Goal: Information Seeking & Learning: Learn about a topic

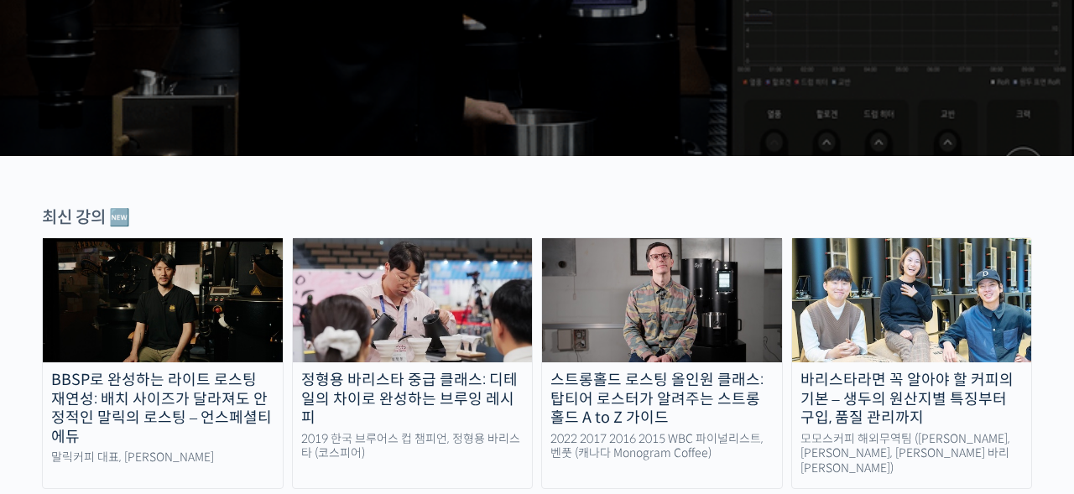
scroll to position [458, 0]
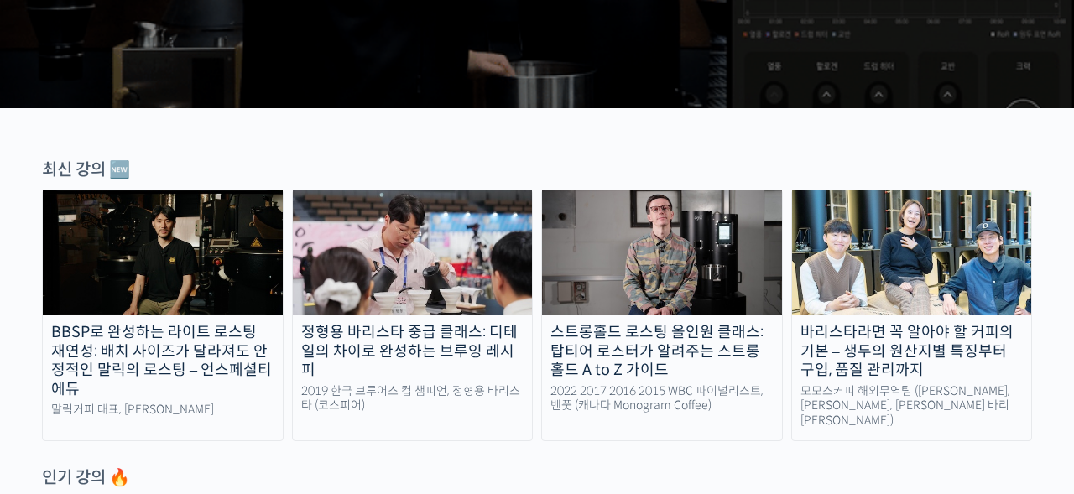
click at [488, 284] on img at bounding box center [413, 253] width 240 height 124
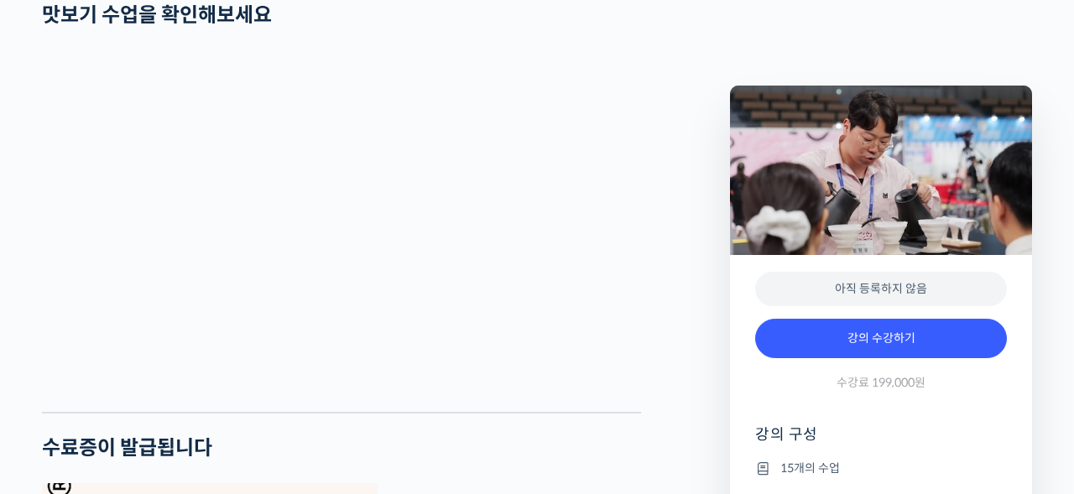
scroll to position [3312, 0]
click at [373, 412] on hr at bounding box center [341, 411] width 599 height 2
click at [471, 412] on hr at bounding box center [341, 411] width 599 height 2
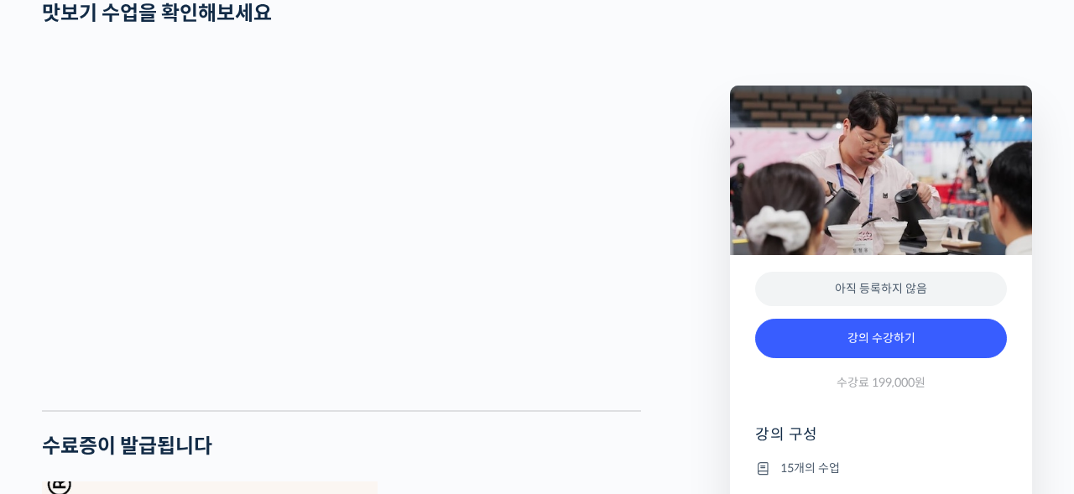
click at [448, 410] on div at bounding box center [341, 397] width 599 height 25
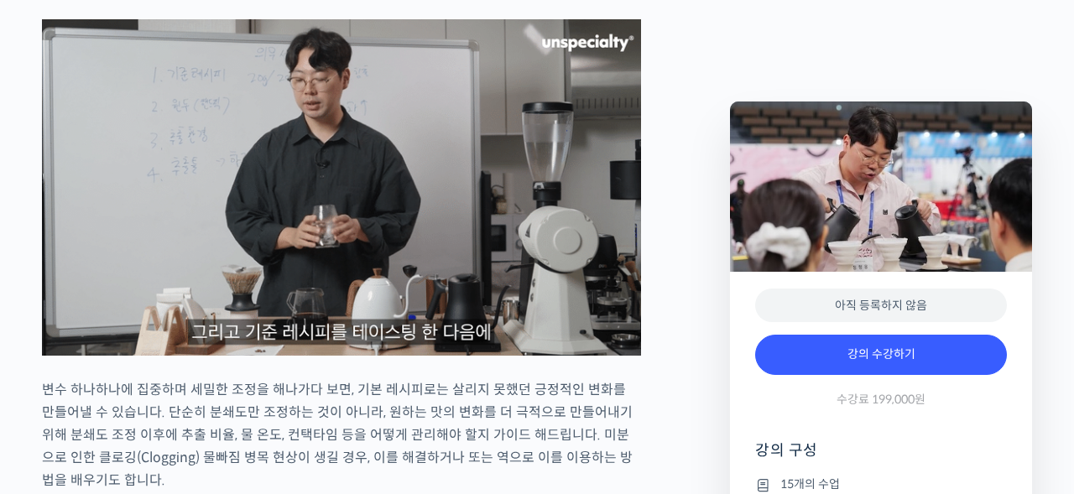
scroll to position [2341, 0]
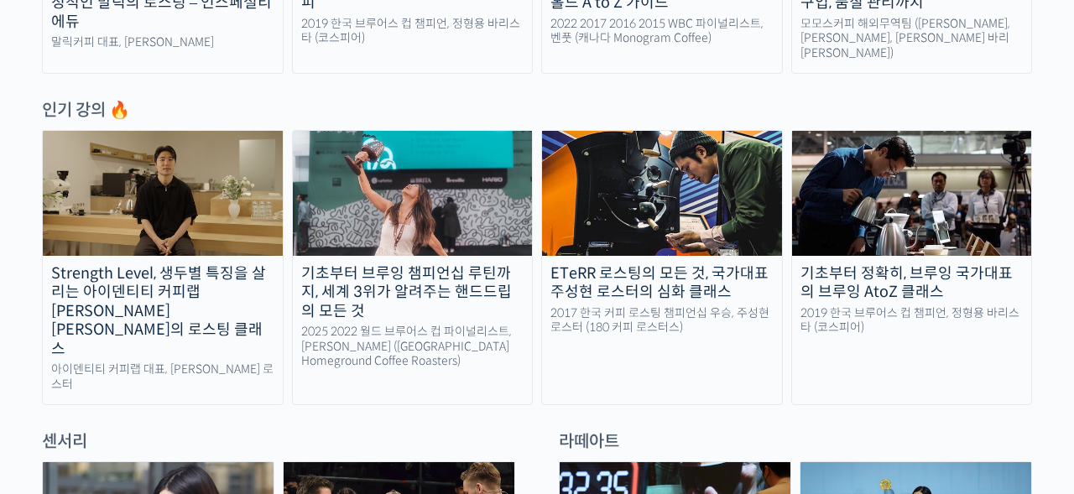
scroll to position [827, 0]
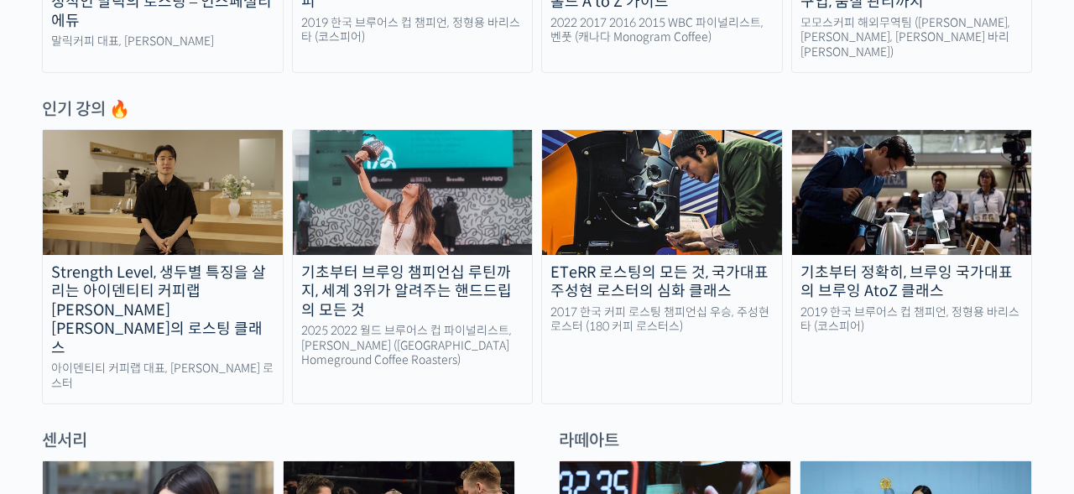
click at [875, 212] on img at bounding box center [912, 192] width 240 height 124
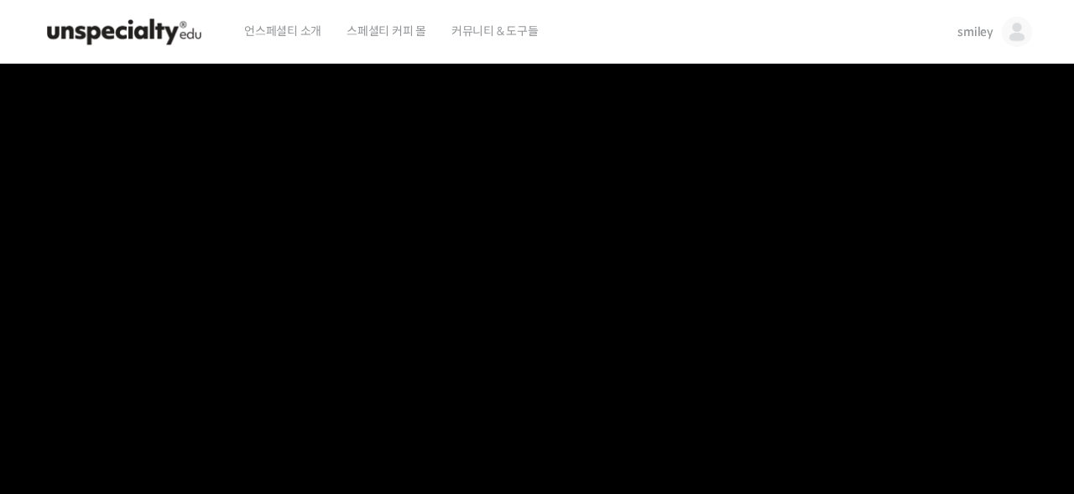
click at [975, 28] on span "smiley" at bounding box center [976, 31] width 36 height 15
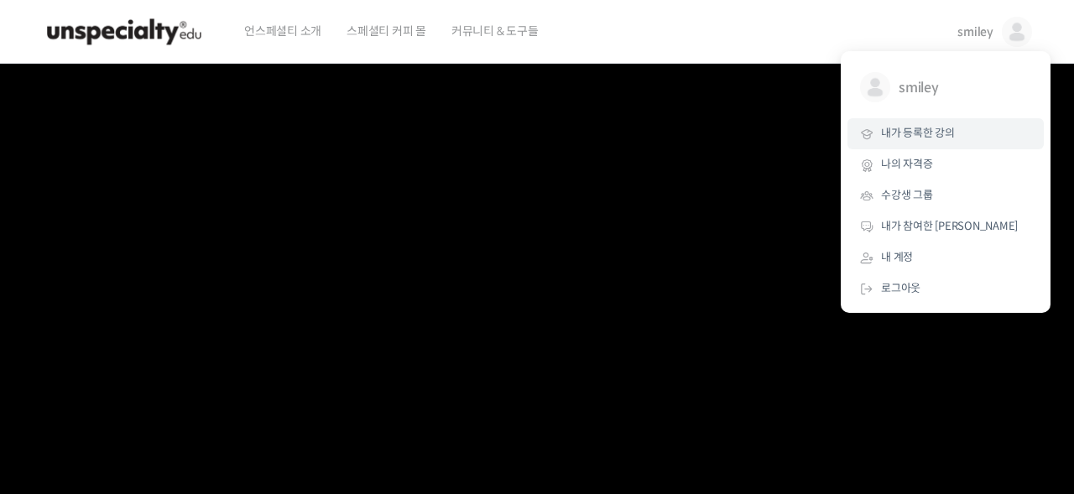
click at [922, 134] on span "내가 등록한 강의" at bounding box center [918, 133] width 74 height 14
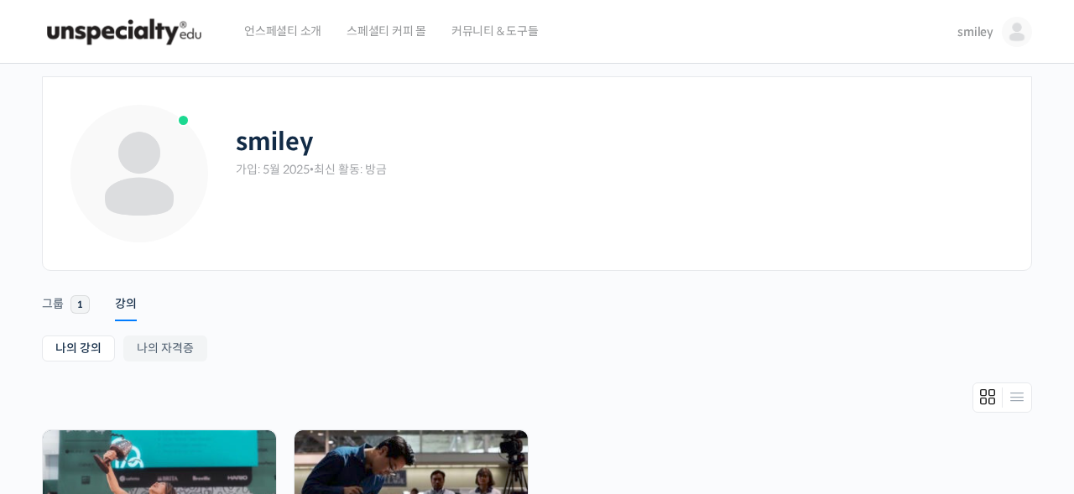
scroll to position [312, 0]
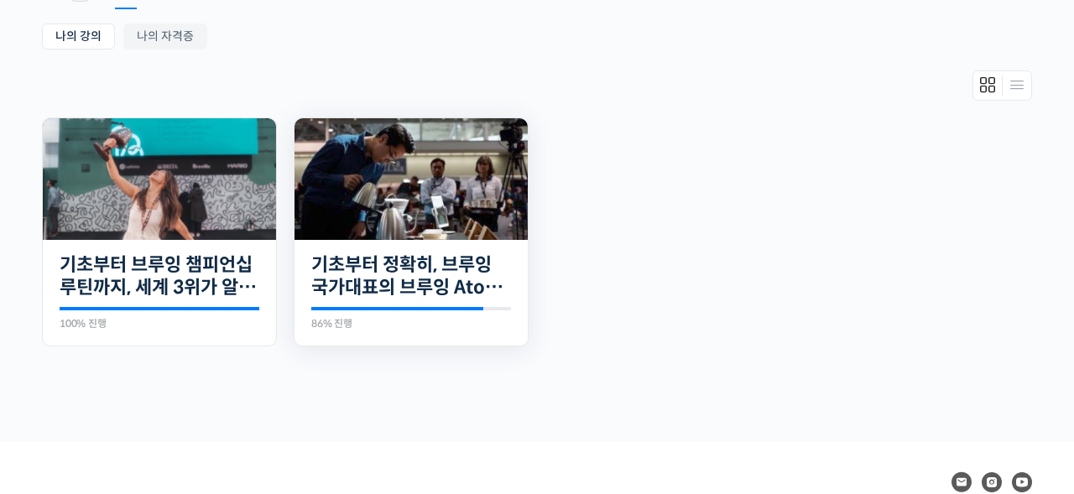
click at [405, 215] on img at bounding box center [411, 179] width 233 height 122
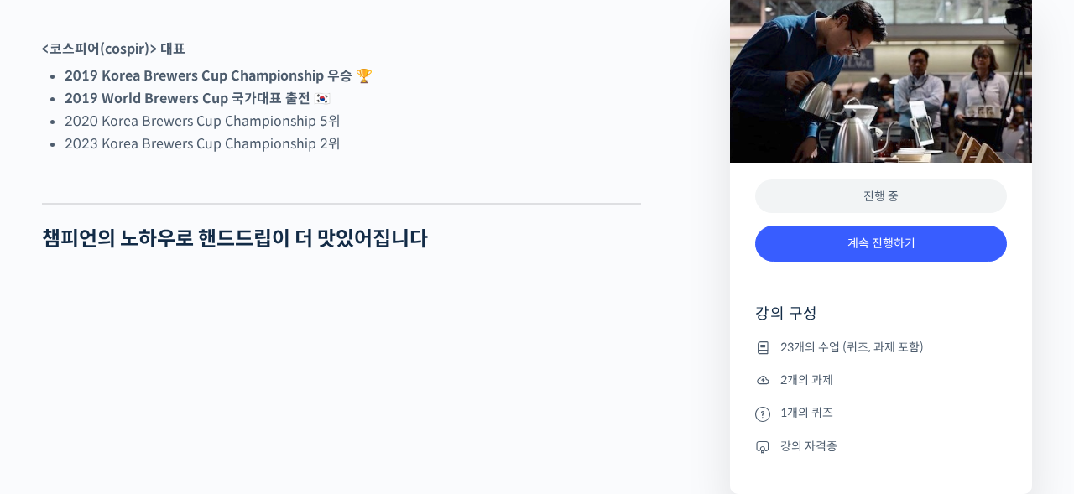
scroll to position [1152, 0]
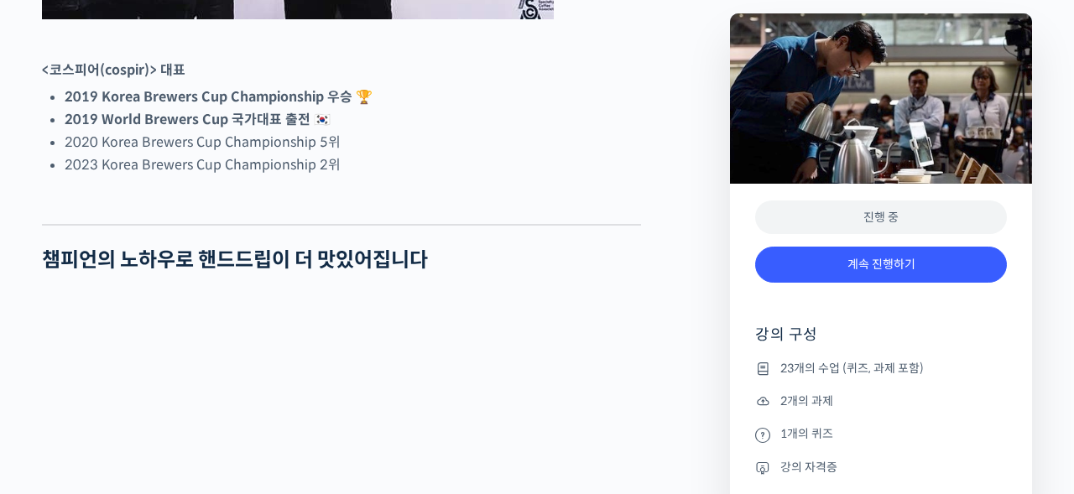
click at [850, 285] on div "계속 진행하기" at bounding box center [881, 273] width 252 height 70
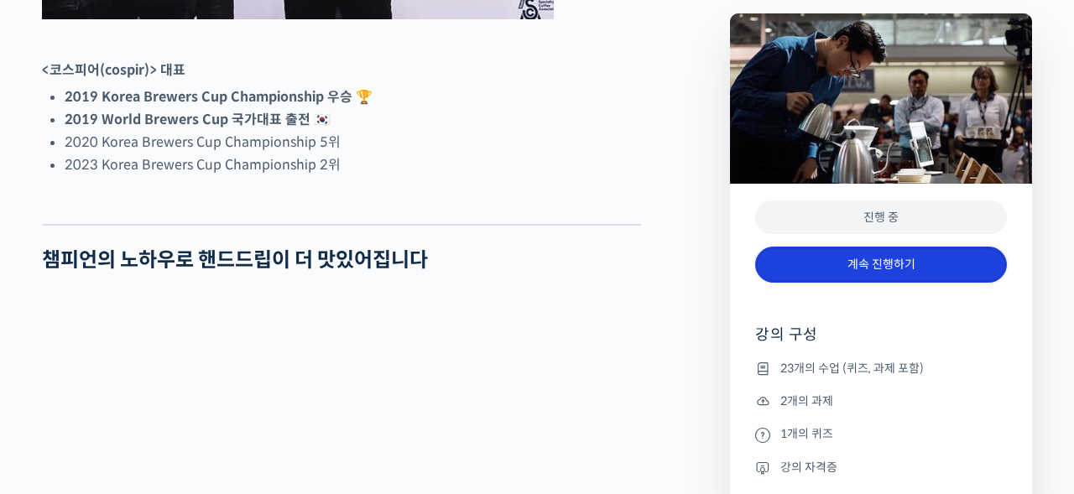
click at [854, 274] on link "계속 진행하기" at bounding box center [881, 265] width 252 height 36
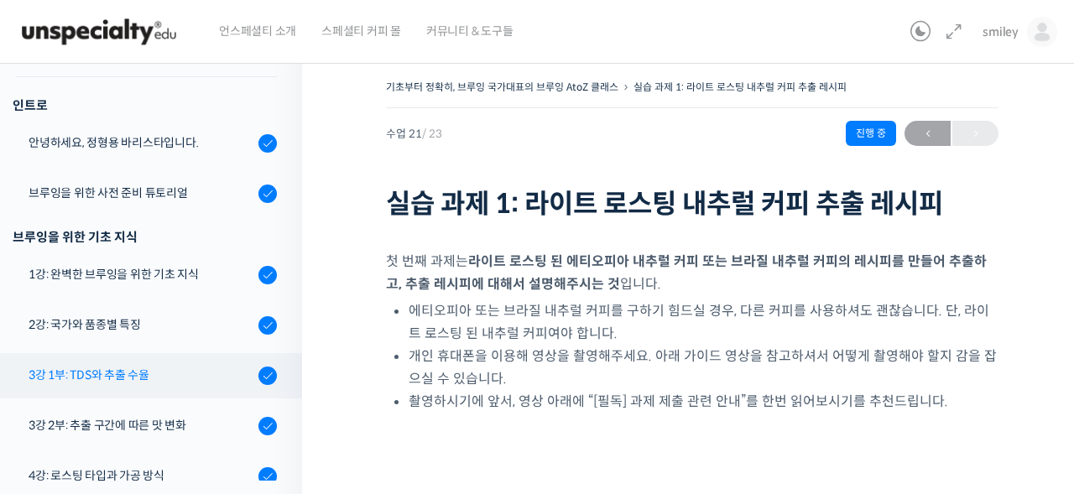
scroll to position [187, 0]
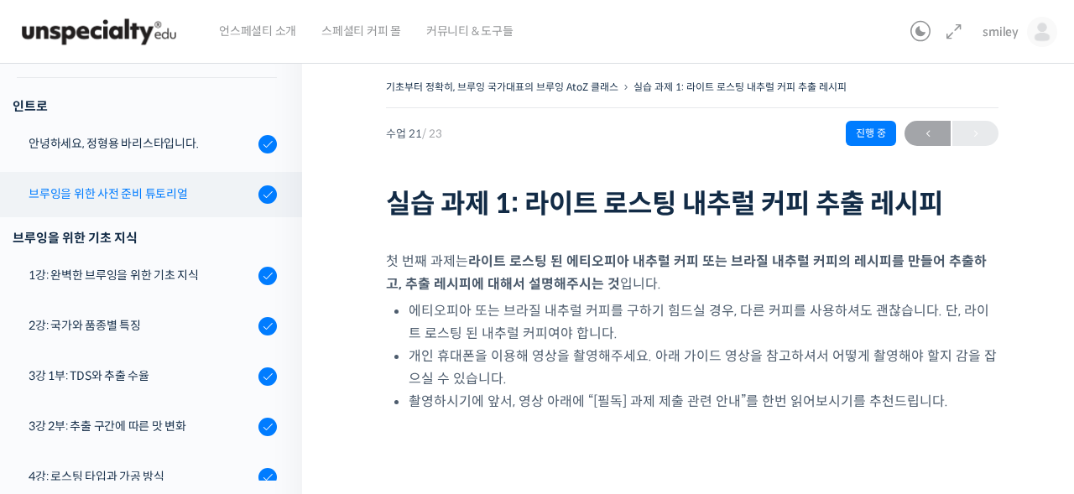
click at [135, 196] on div "브루잉을 위한 사전 준비 튜토리얼" at bounding box center [141, 194] width 225 height 18
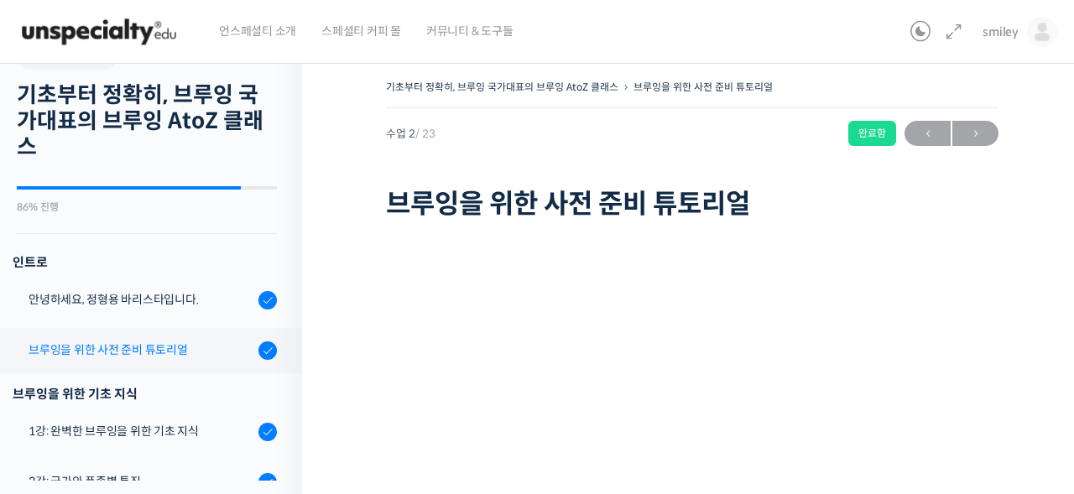
scroll to position [134, 0]
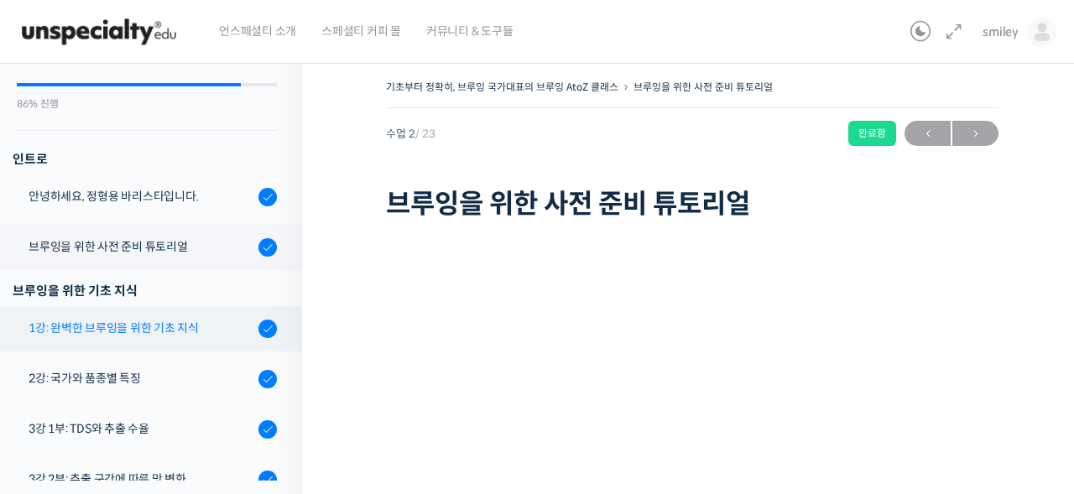
click at [159, 335] on div "1강: 완벽한 브루잉을 위한 기초 지식" at bounding box center [141, 328] width 225 height 18
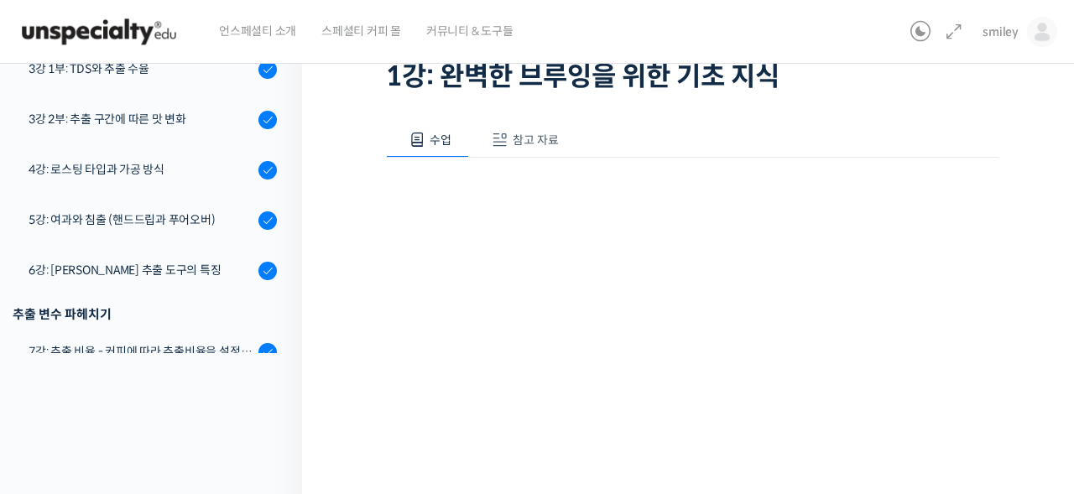
scroll to position [396, 0]
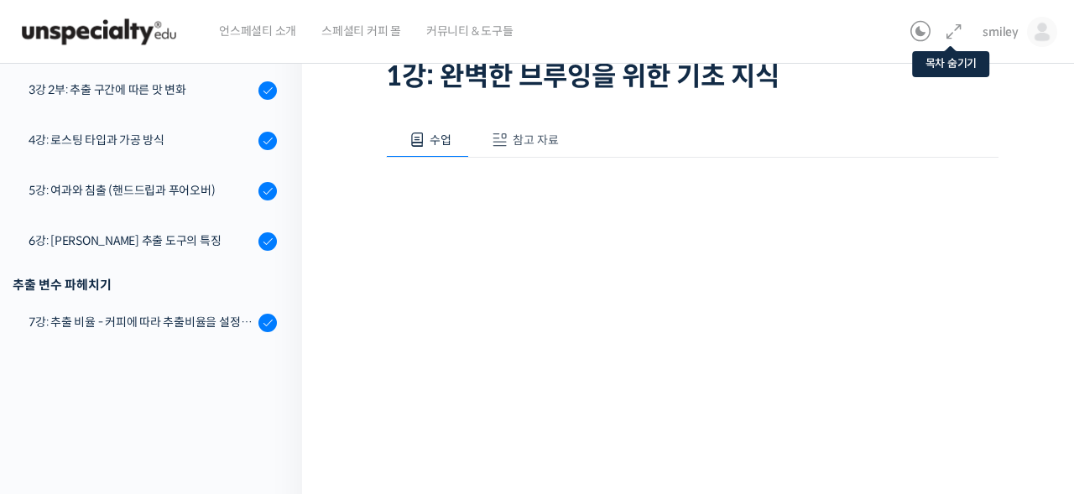
click at [962, 30] on icon at bounding box center [954, 32] width 20 height 20
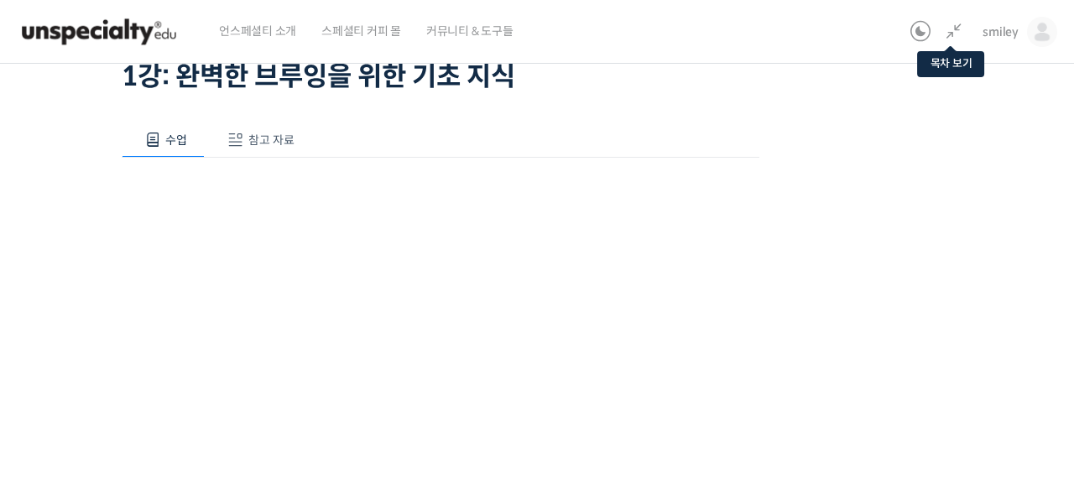
click at [959, 29] on icon at bounding box center [954, 32] width 20 height 20
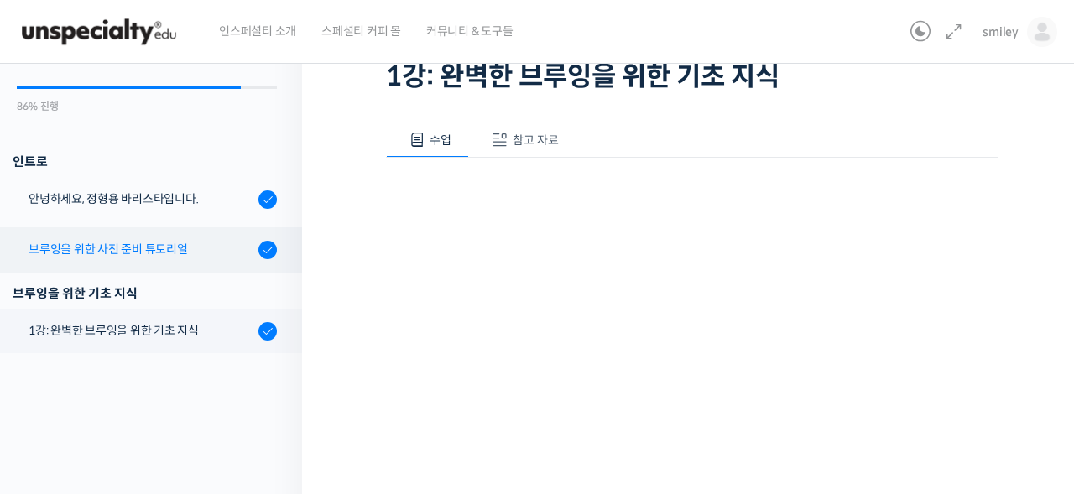
scroll to position [181, 0]
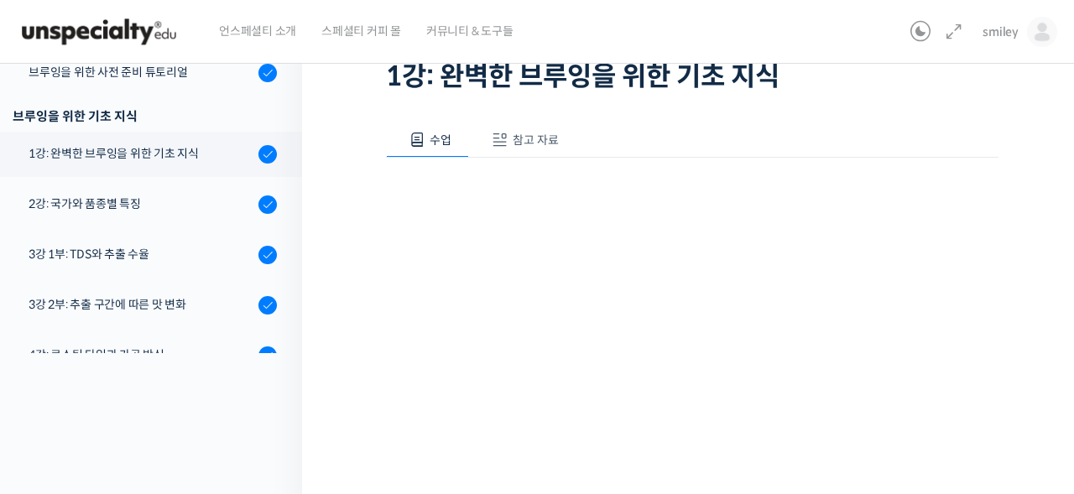
click at [1025, 348] on div "기초부터 정확히, 브루잉 국가대표의 브루잉 AtoZ 클래스 1강: 완벽한 브루잉을 위한 기초 지식 완료함 수업 3 / 23 완료함 ← 이전 다…" at bounding box center [692, 431] width 781 height 1016
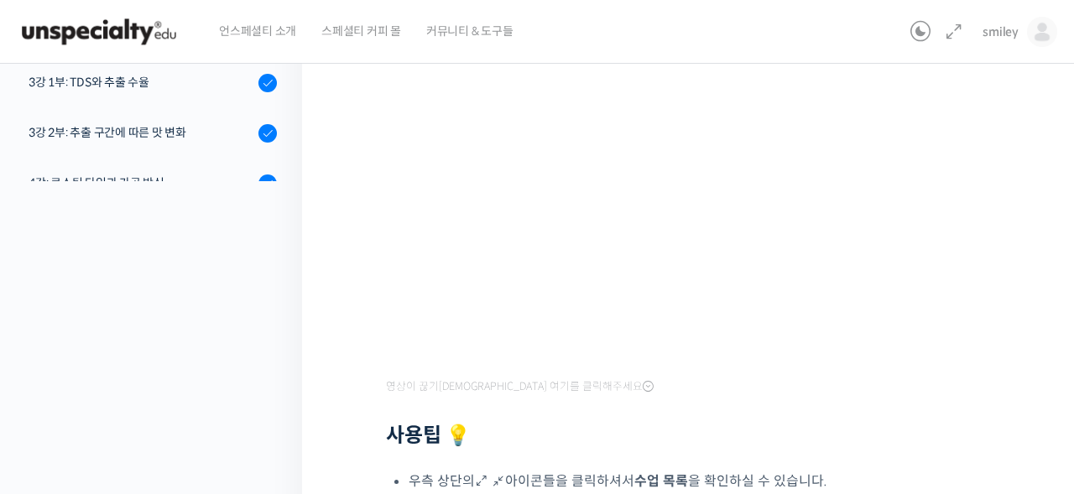
click at [717, 425] on h2 "사용팁 💡" at bounding box center [692, 436] width 613 height 24
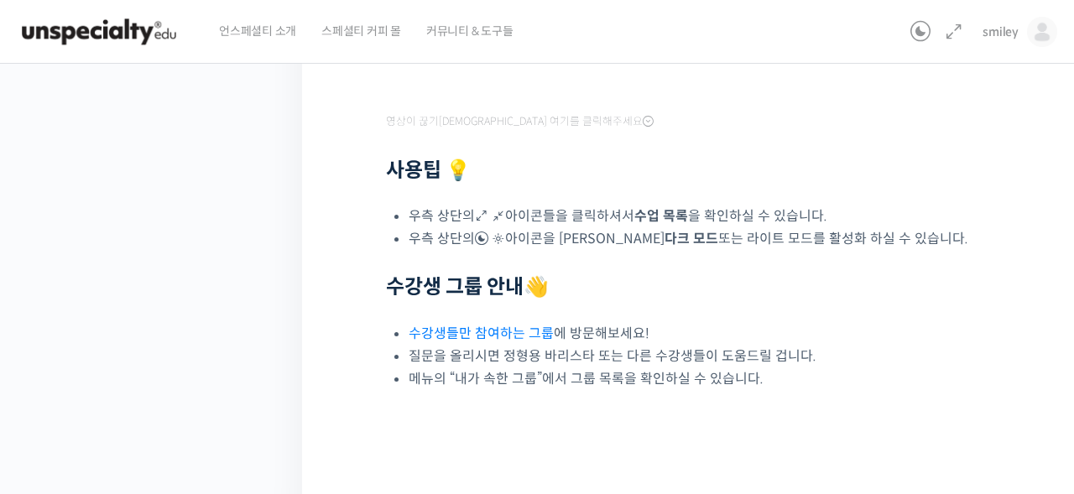
scroll to position [552, 0]
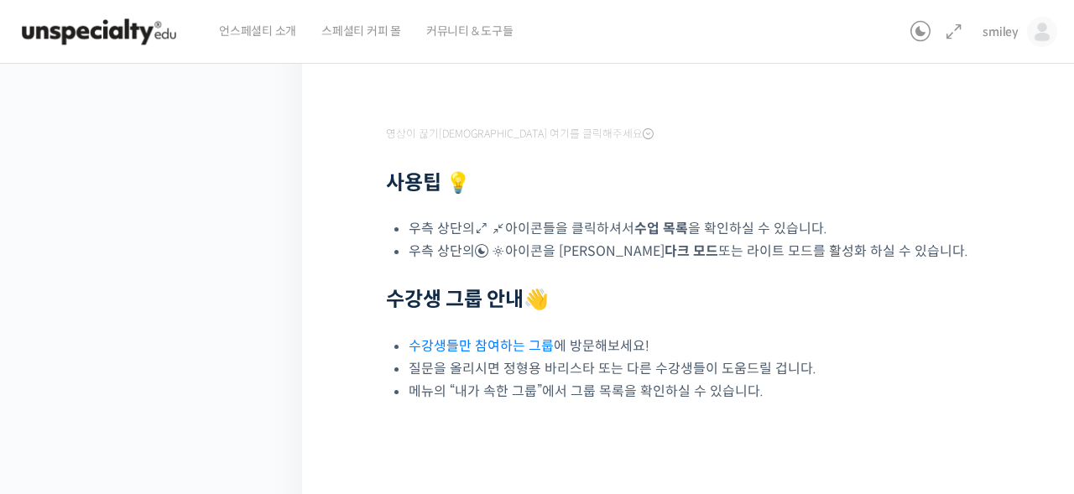
click at [504, 324] on div "영상이 끊기[DEMOGRAPHIC_DATA] 여기를 클릭해주세요 사용팁 💡 우측 상단의 아이콘들을 클릭하셔서 수업 목록 을 확인하실 수 있습니…" at bounding box center [692, 68] width 613 height 670
click at [508, 340] on link "수강생들만 참여하는 그룹" at bounding box center [481, 346] width 145 height 18
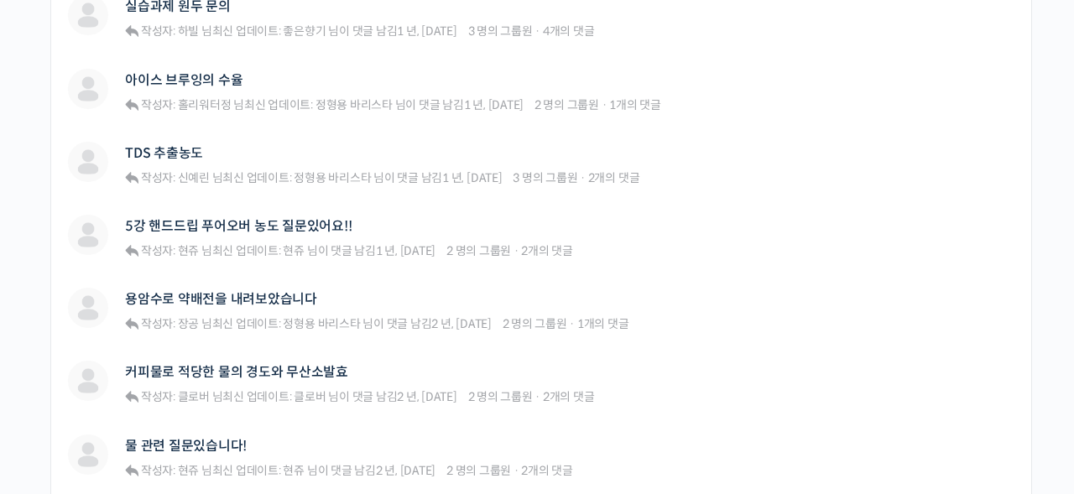
scroll to position [1052, 0]
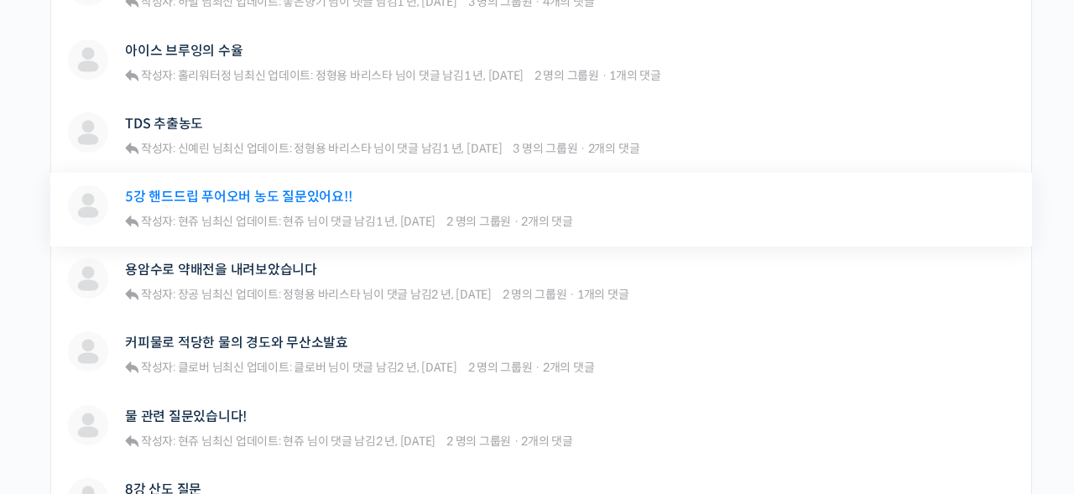
click at [232, 194] on link "5강 핸드드립 푸어오버 농도 질문있어요!!" at bounding box center [238, 197] width 227 height 16
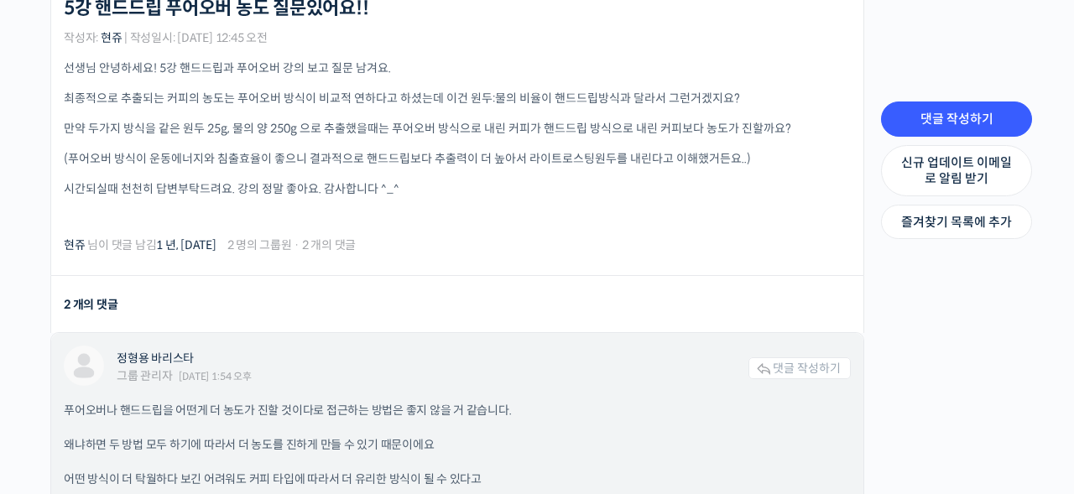
scroll to position [412, 0]
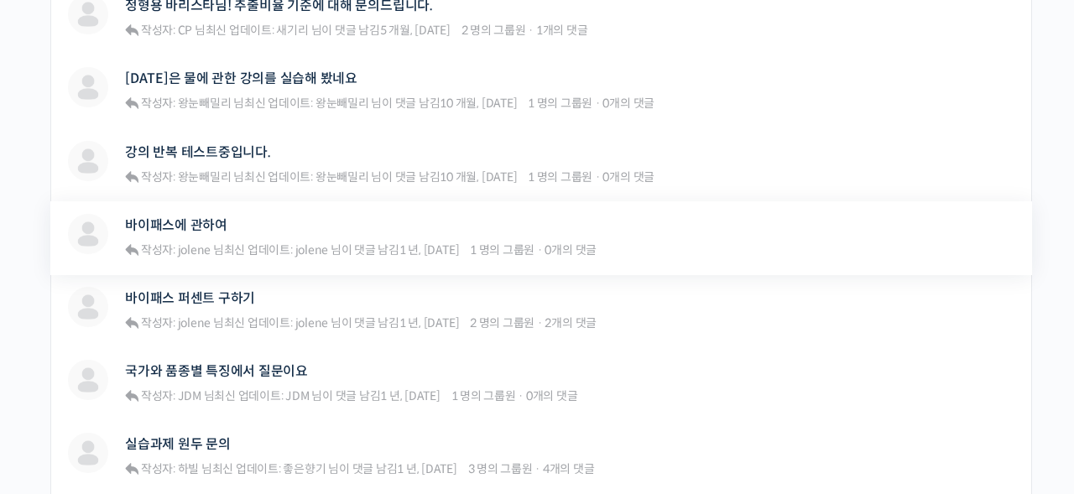
scroll to position [473, 0]
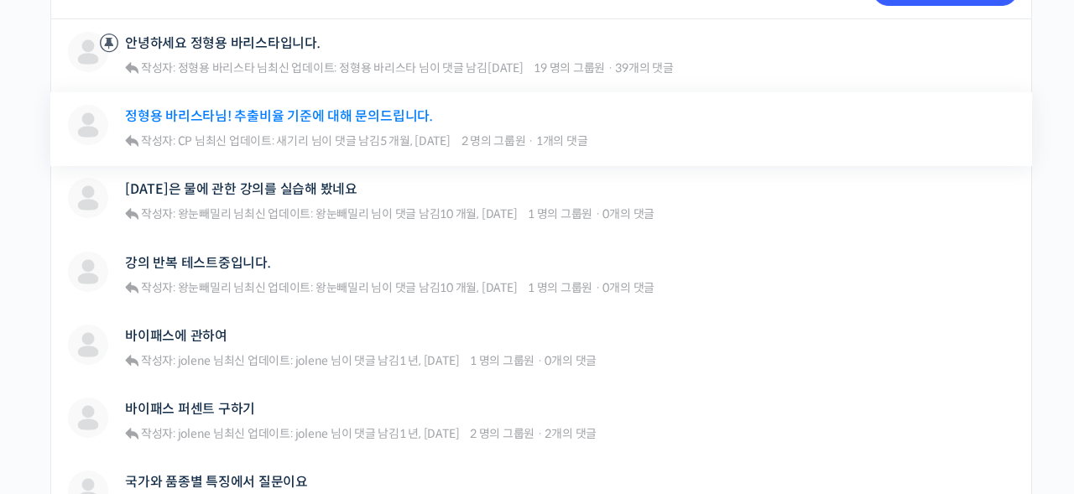
click at [256, 118] on link "정형용 바리스타님! 추출비율 기준에 대해 문의드립니다." at bounding box center [279, 116] width 308 height 16
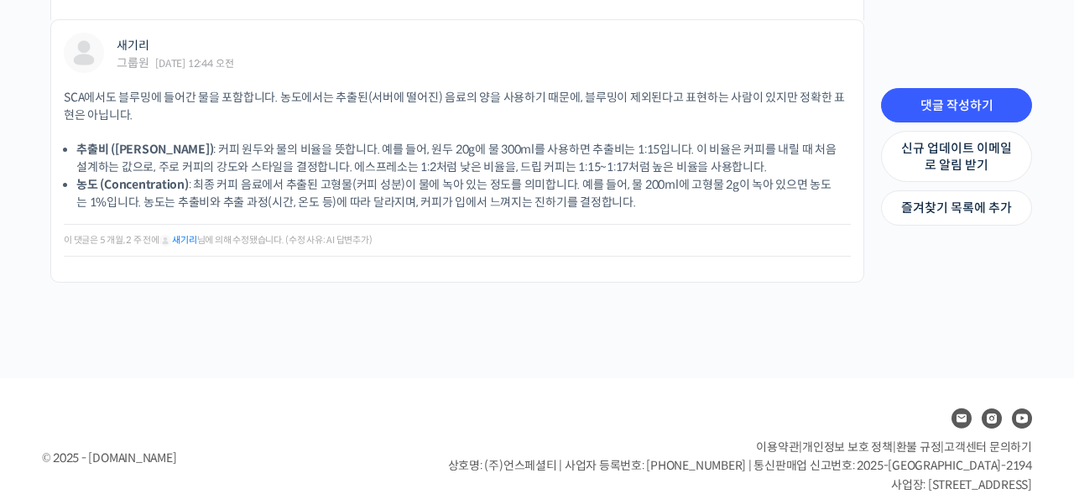
scroll to position [1687, 0]
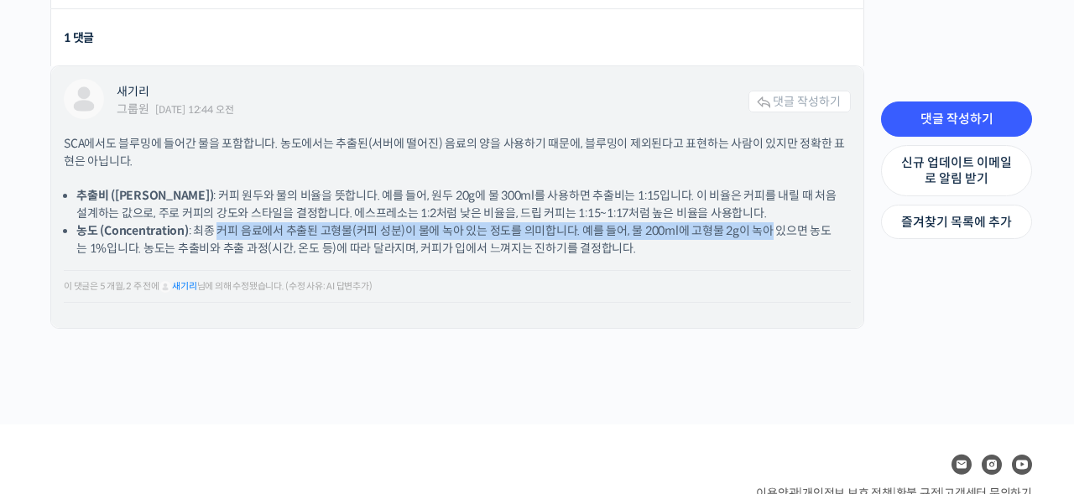
drag, startPoint x: 223, startPoint y: 223, endPoint x: 767, endPoint y: 232, distance: 543.9
click at [767, 232] on li "농도 (Concentration) : 최종 커피 음료에서 추출된 고형물(커피 성분)이 물에 녹아 있는 정도를 의미합니다. 예를 들어, 물 20…" at bounding box center [457, 239] width 762 height 35
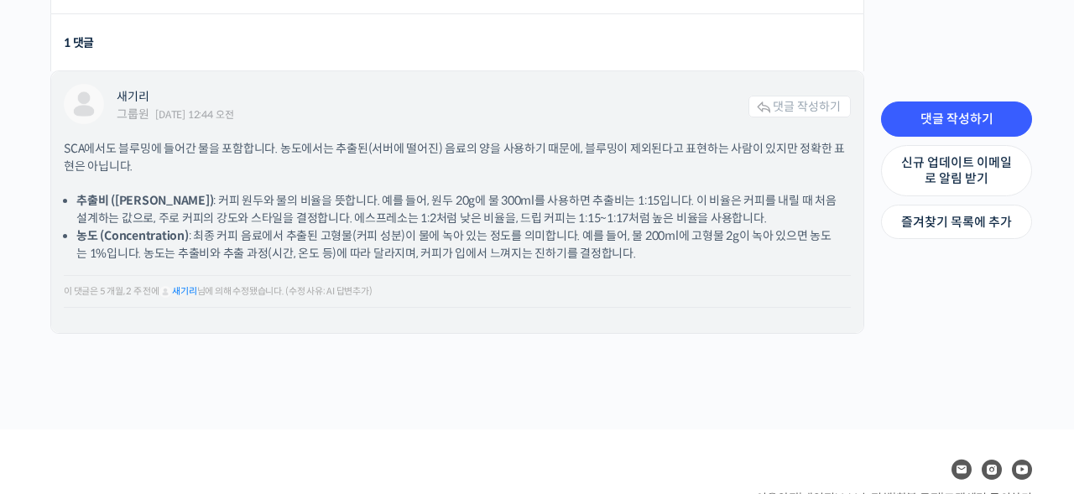
scroll to position [1682, 0]
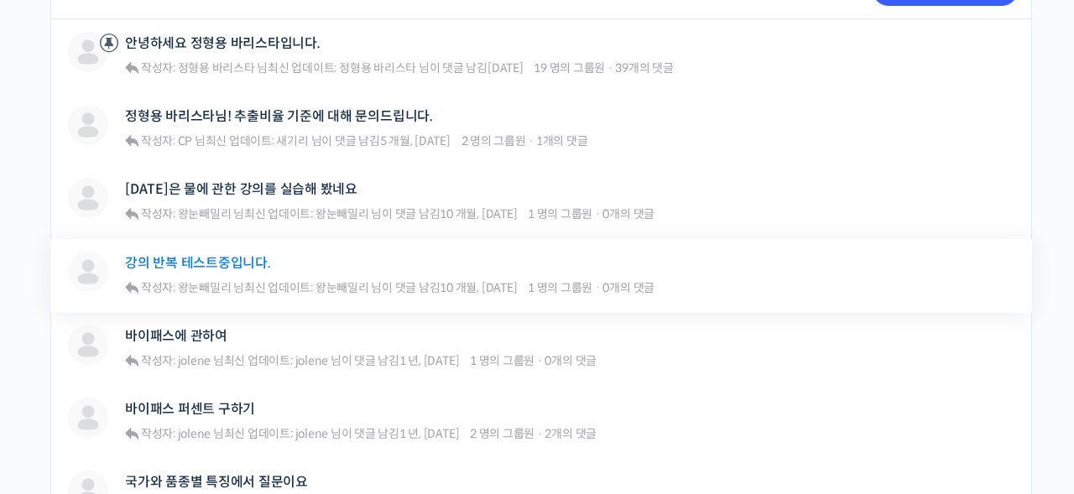
click at [178, 259] on link "강의 반복 테스트중입니다." at bounding box center [198, 263] width 146 height 16
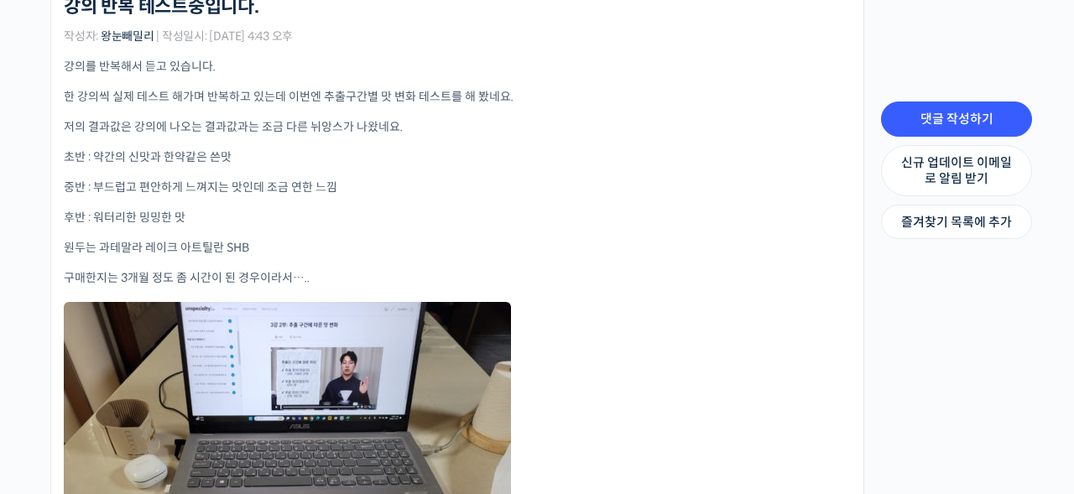
scroll to position [405, 0]
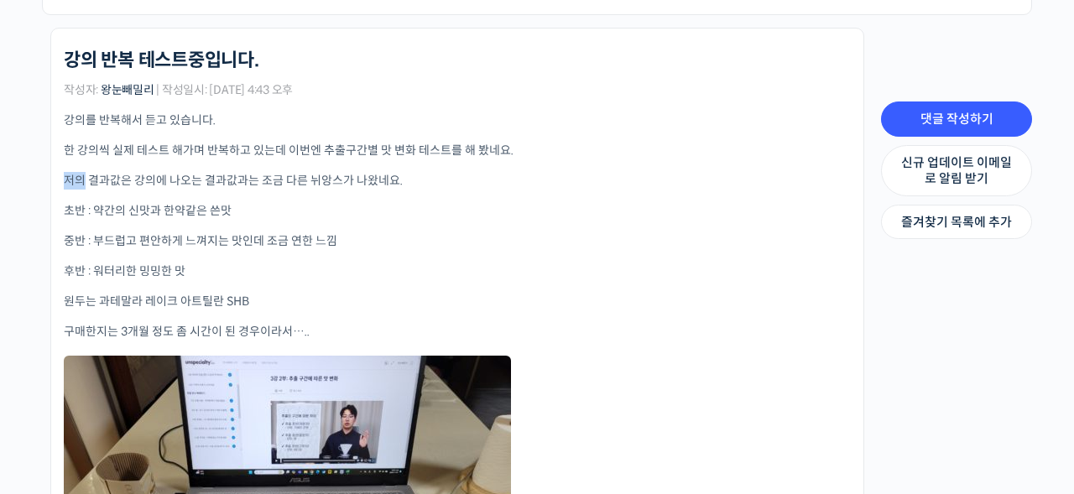
drag, startPoint x: 148, startPoint y: 171, endPoint x: 329, endPoint y: 164, distance: 181.5
click at [329, 164] on div "강의를 반복해서 듣고 있습니다. 한 강의씩 실제 테스트 해가며 반복하고 있는데 이번엔 추출구간별 맛 변화 테스트를 해 봤네요. 저의 결과값은 …" at bounding box center [457, 403] width 787 height 582
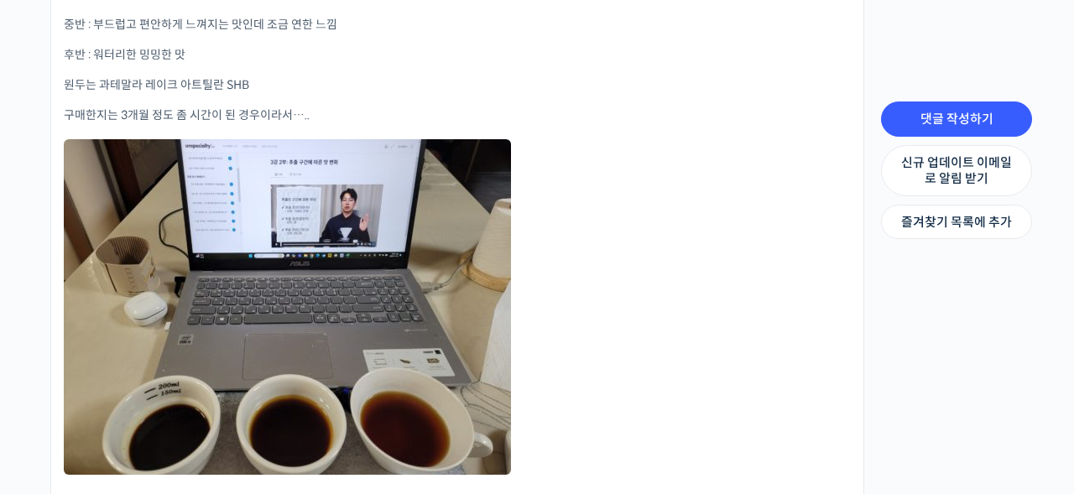
scroll to position [428, 0]
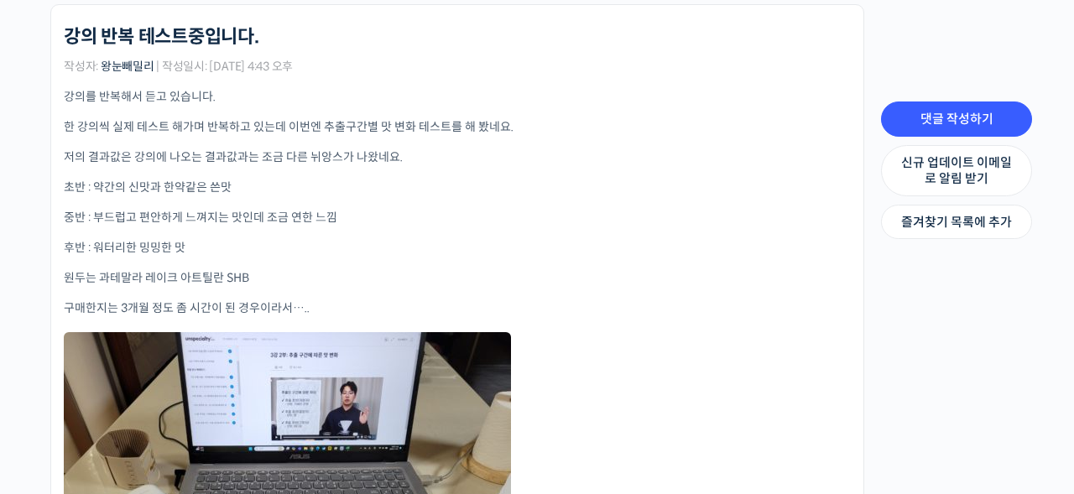
click at [305, 255] on p "후반 : 워터리한 밍밍한 맛" at bounding box center [457, 248] width 787 height 18
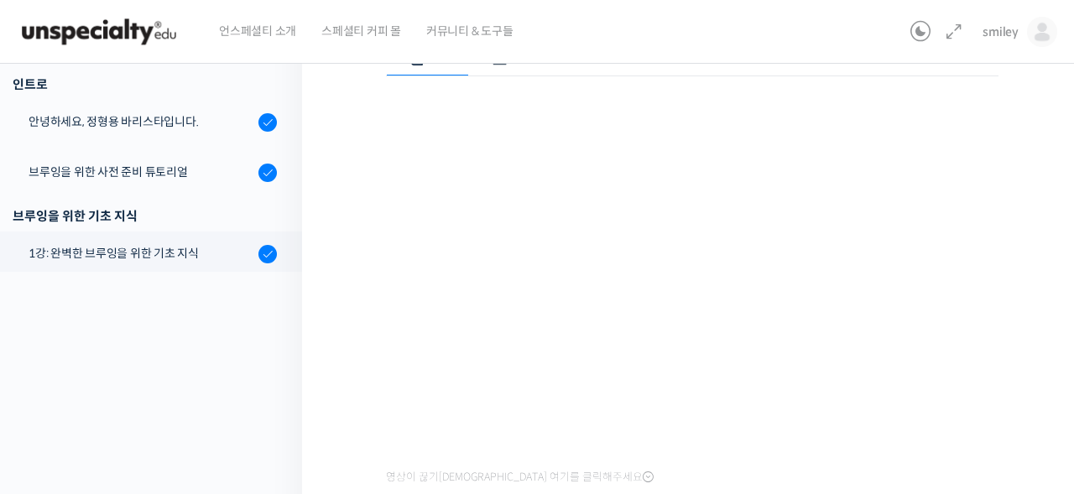
click at [1030, 216] on div "기초부터 정확히, 브루잉 국가대표의 브루잉 AtoZ 클래스 1강: 완벽한 브루잉을 위한 기초 지식 완료함 수업 3 / 23 완료함 ← 이전 다…" at bounding box center [692, 349] width 781 height 1016
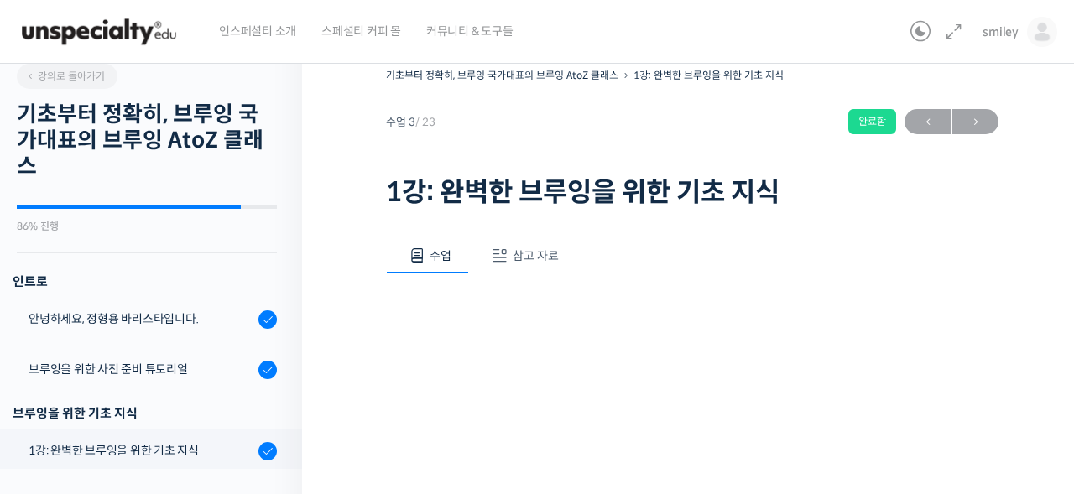
scroll to position [13, 0]
click at [999, 31] on span "smiley" at bounding box center [1001, 31] width 36 height 15
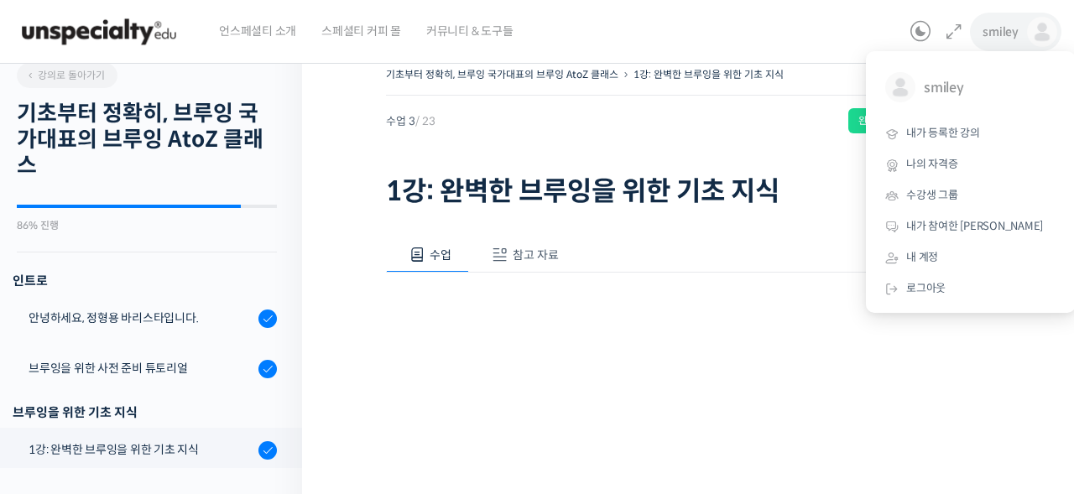
click at [675, 203] on h1 "1강: 완벽한 브루잉을 위한 기초 지식" at bounding box center [692, 191] width 613 height 32
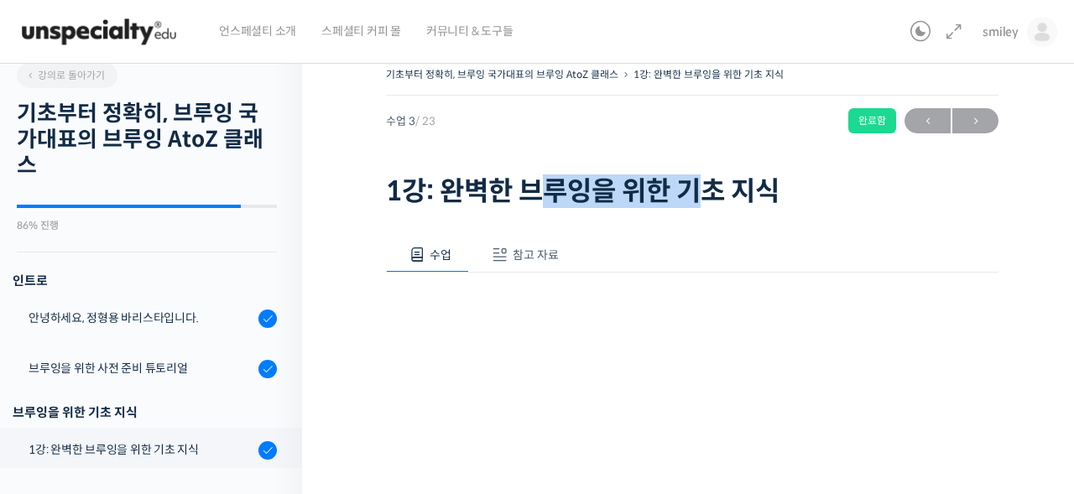
drag, startPoint x: 536, startPoint y: 191, endPoint x: 729, endPoint y: 194, distance: 193.1
click at [729, 194] on h1 "1강: 완벽한 브루잉을 위한 기초 지식" at bounding box center [692, 191] width 613 height 32
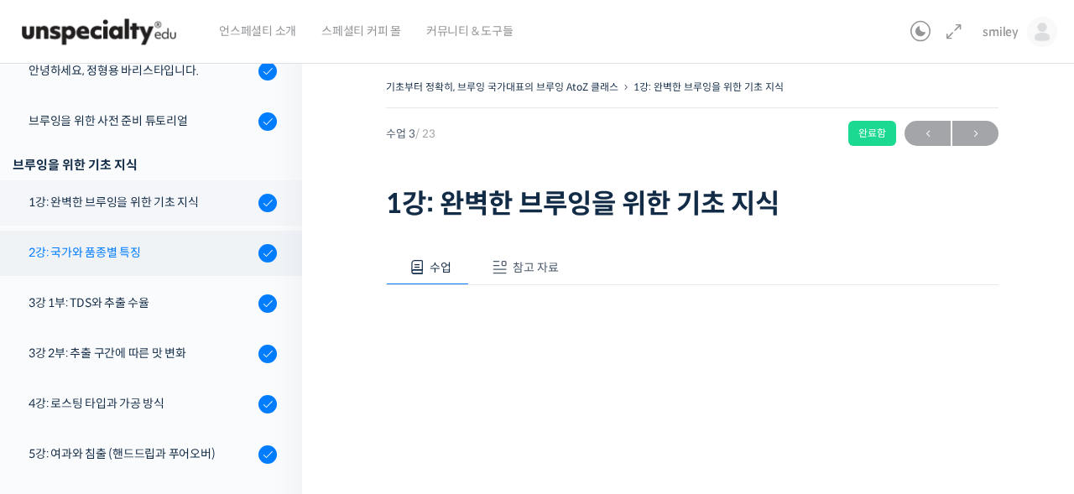
scroll to position [270, 0]
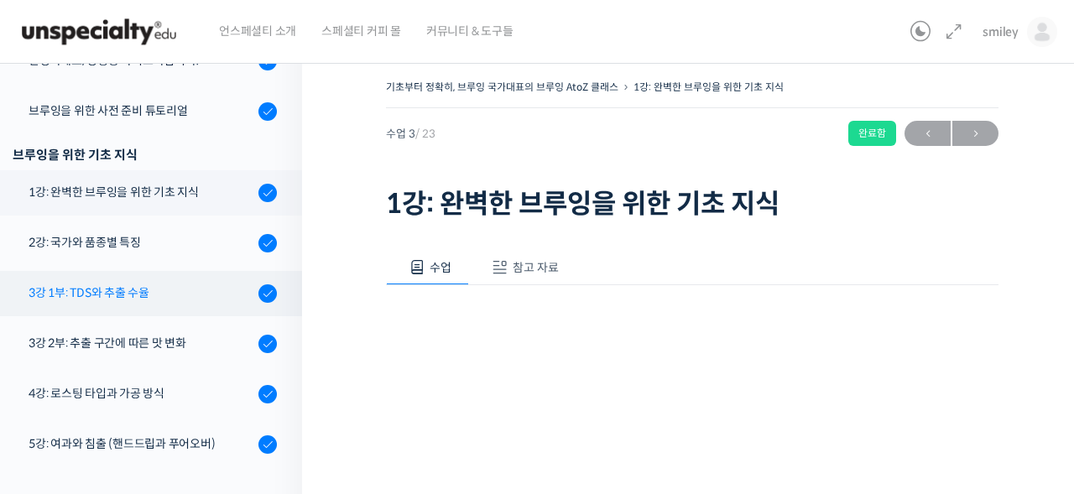
click at [89, 295] on div "3강 1부: TDS와 추출 수율" at bounding box center [141, 293] width 225 height 18
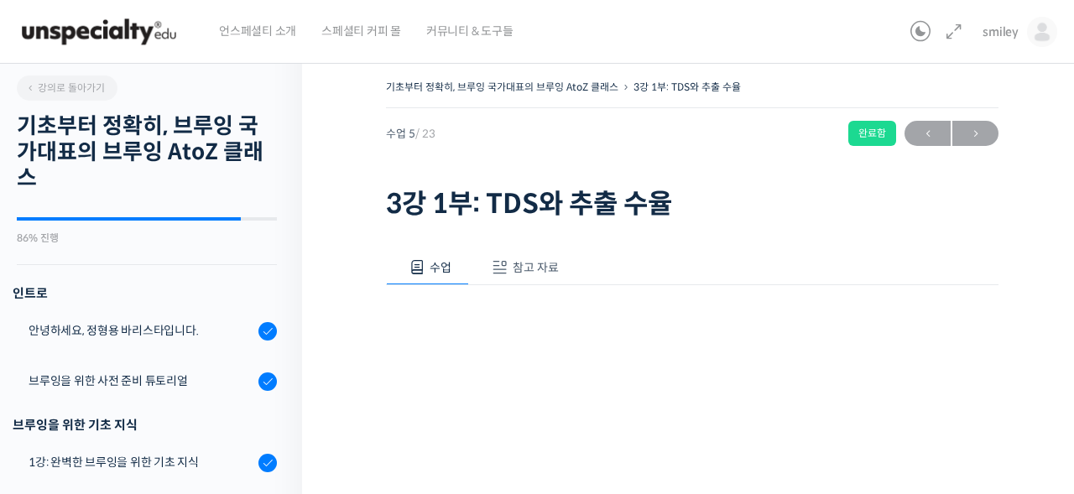
scroll to position [477, 0]
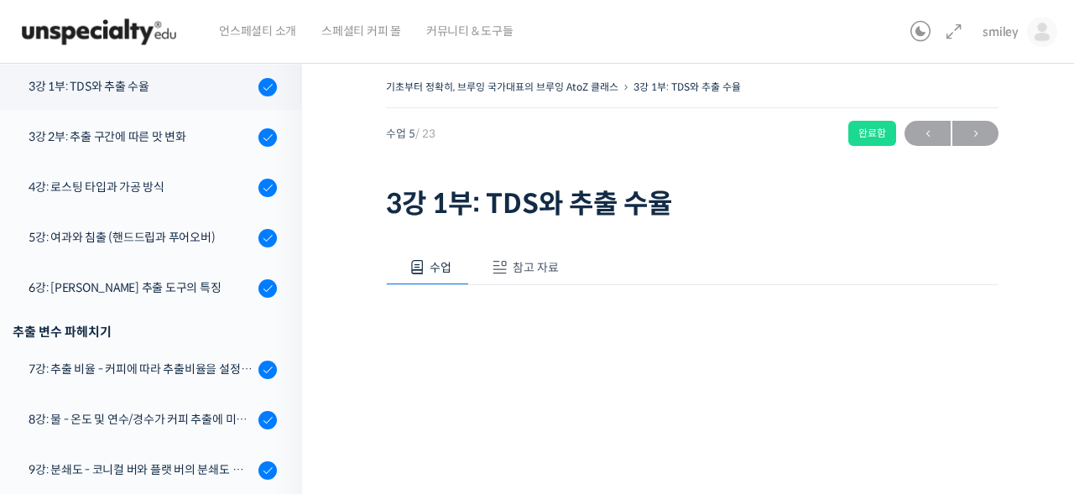
click at [520, 253] on button "참고 자료" at bounding box center [522, 267] width 107 height 35
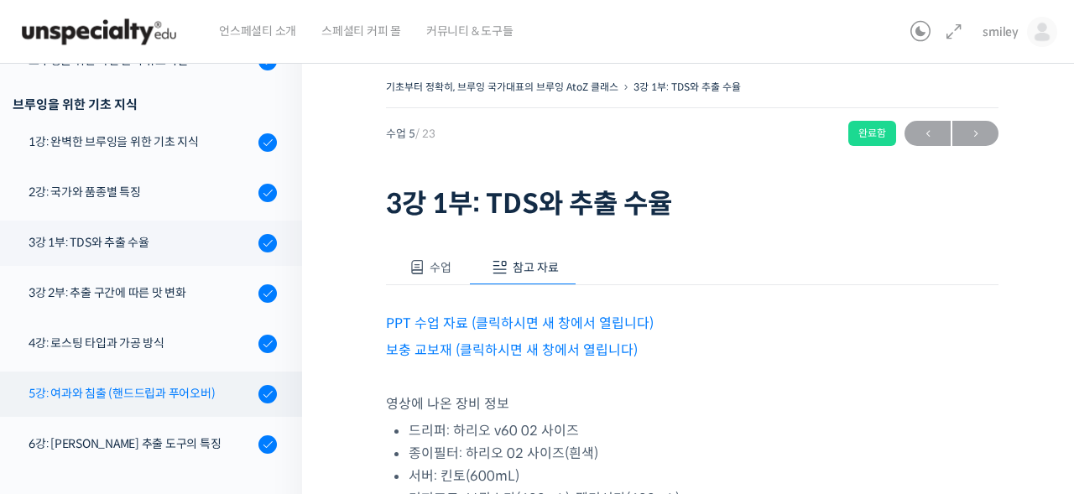
scroll to position [325, 0]
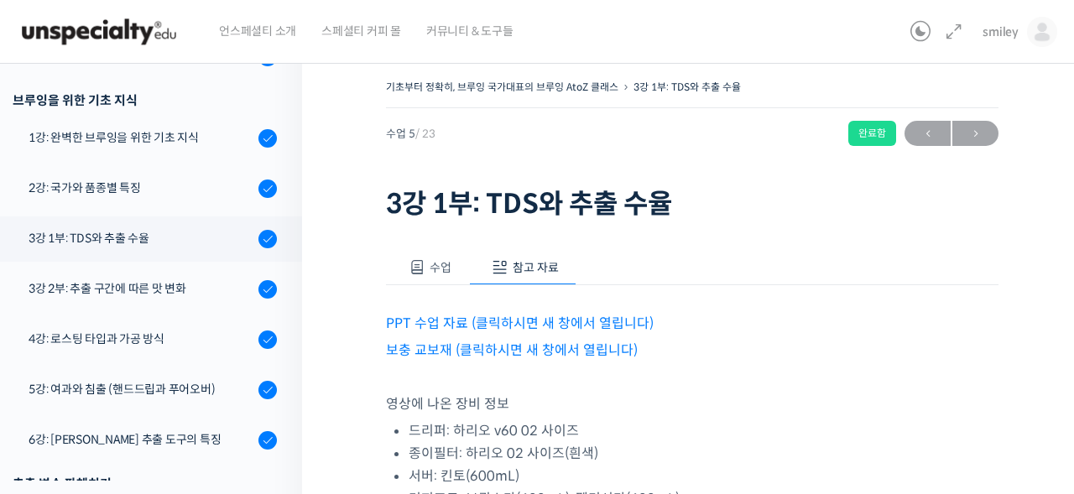
click at [479, 319] on link "PPT 수업 자료 (클릭하시면 새 창에서 열립니다)" at bounding box center [520, 324] width 268 height 18
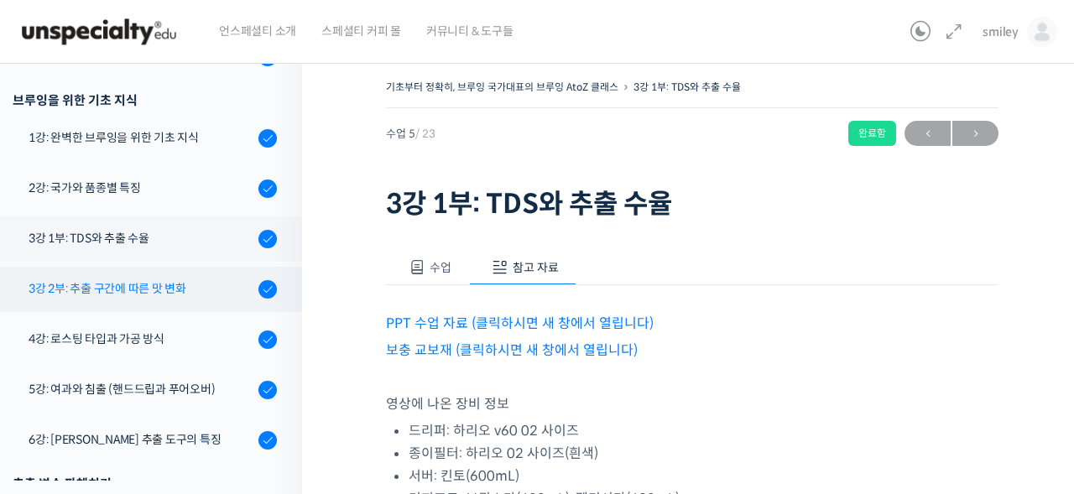
click at [91, 296] on div "3강 2부: 추출 구간에 따른 맛 변화" at bounding box center [141, 288] width 225 height 18
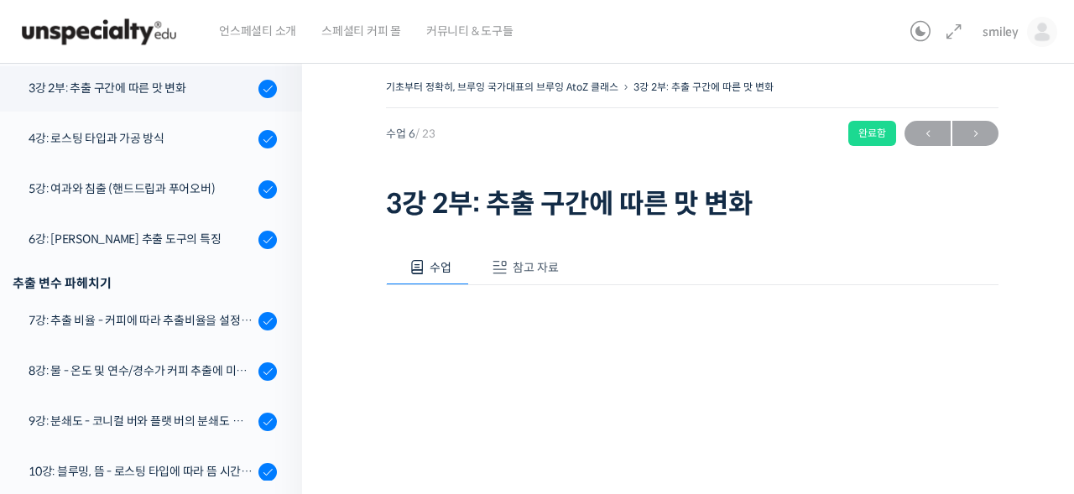
scroll to position [527, 0]
click at [545, 261] on span "참고 자료" at bounding box center [536, 267] width 46 height 15
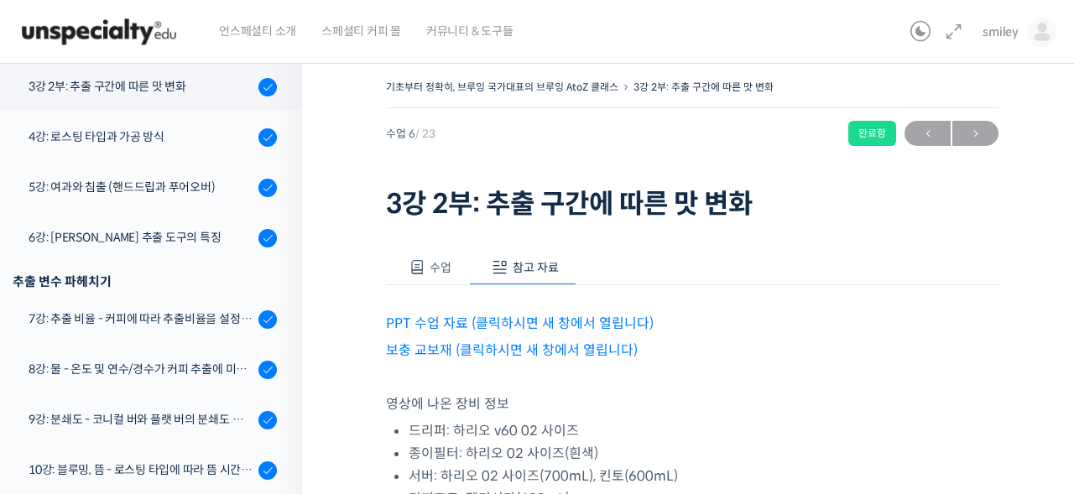
click at [546, 321] on link "PPT 수업 자료 (클릭하시면 새 창에서 열립니다)" at bounding box center [520, 324] width 268 height 18
click at [407, 285] on div "PPT 수업 자료 (클릭하시면 새 창에서 열립니다) 보충 교보재 (클릭하시면 새 창에서 열립니다) 영상에 나온 장비 정보 드리퍼: 하리오 v6…" at bounding box center [692, 409] width 613 height 248
click at [417, 264] on span at bounding box center [417, 267] width 17 height 17
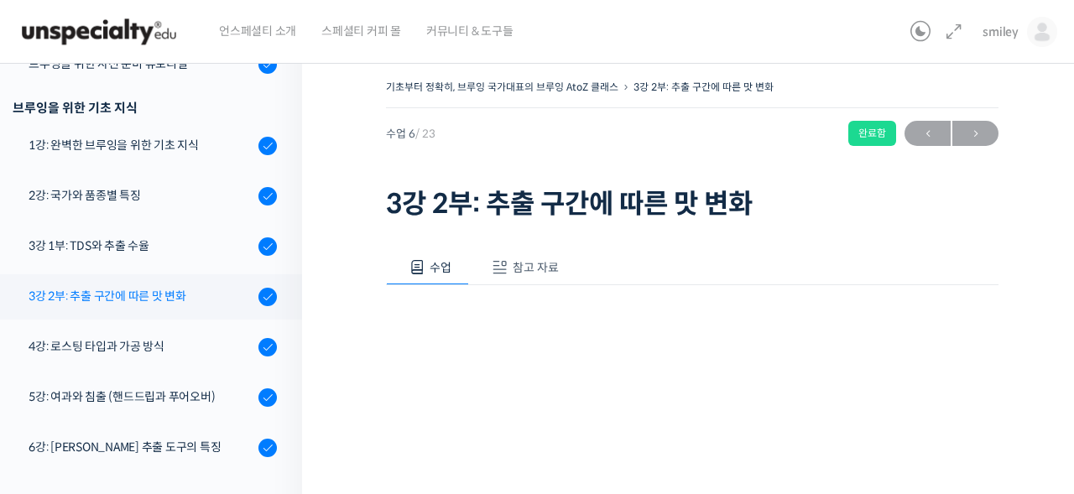
scroll to position [316, 0]
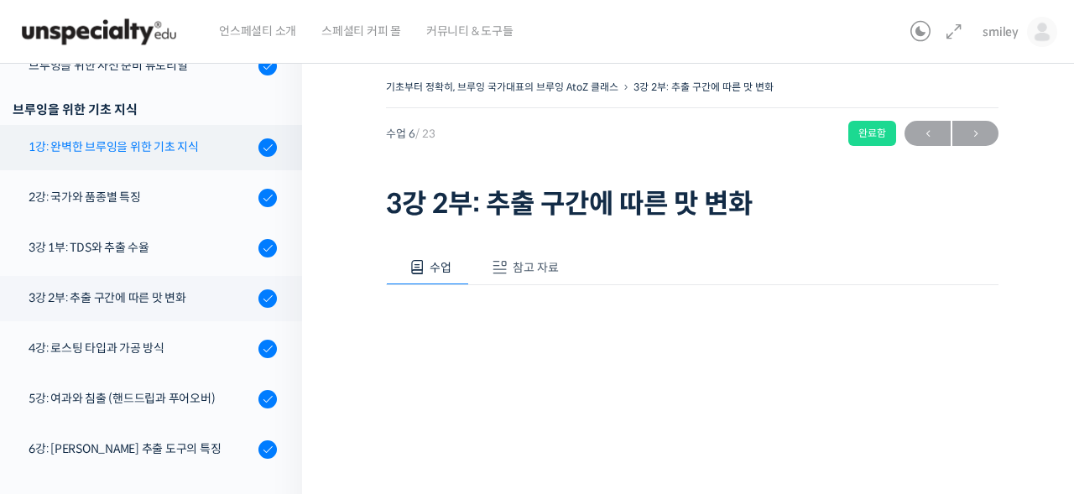
click at [126, 154] on div "1강: 완벽한 브루잉을 위한 기초 지식" at bounding box center [141, 147] width 225 height 18
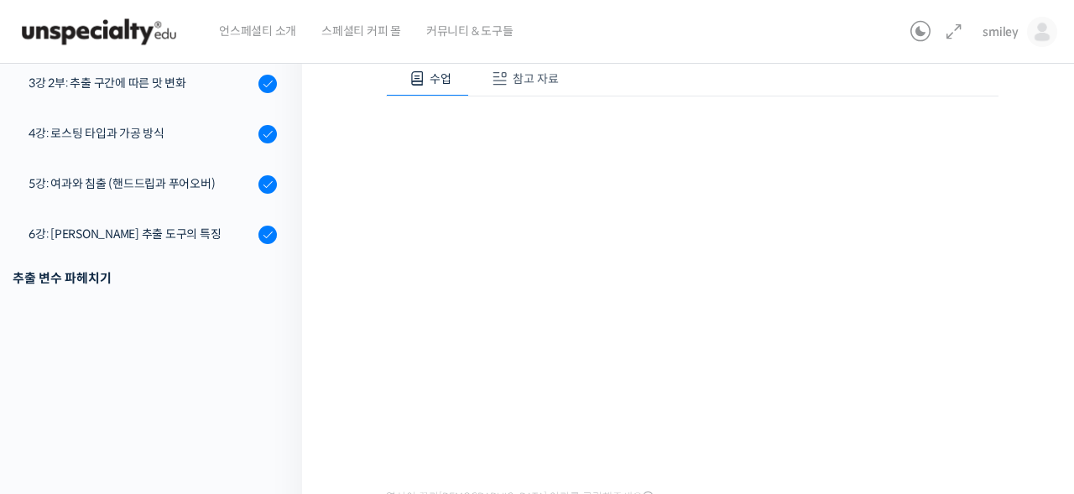
scroll to position [345, 0]
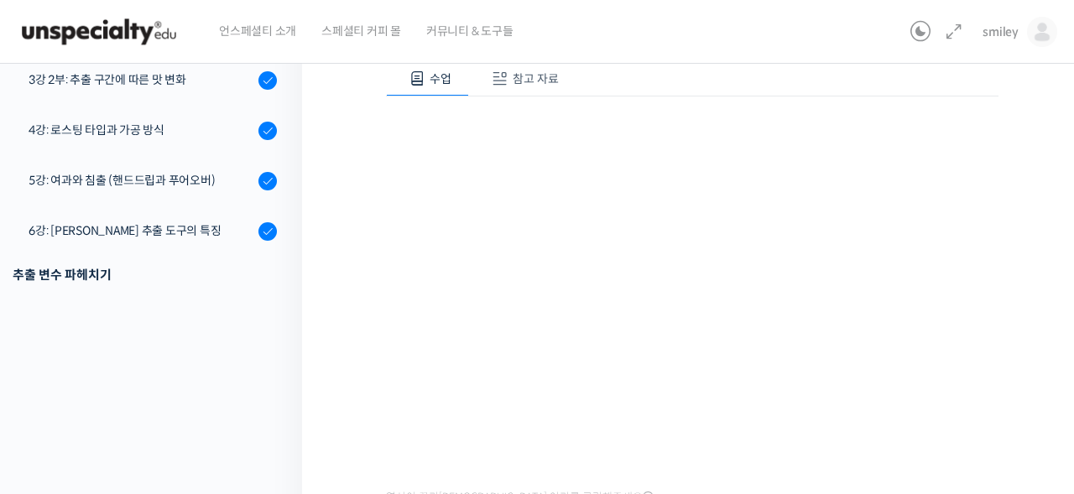
click at [298, 327] on div "강의로 돌아가기 기초부터 정확히, 브루잉 국가대표의 브루잉 AtoZ 클래스 86% 진행 최근 활동: [DATE] 2:45 오후 인트로 안녕하세…" at bounding box center [147, 370] width 311 height 1016
click at [1046, 138] on div "기초부터 정확히, 브루잉 국가대표의 브루잉 AtoZ 클래스 1강: 완벽한 브루잉을 위한 기초 지식 완료함 수업 3 / 23 완료함 ← 이전 다…" at bounding box center [692, 370] width 781 height 1016
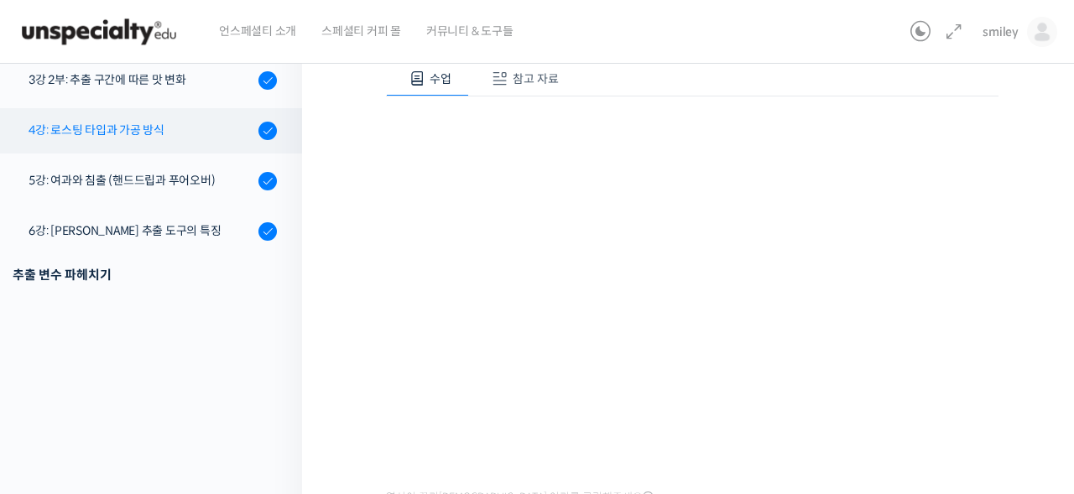
scroll to position [0, 0]
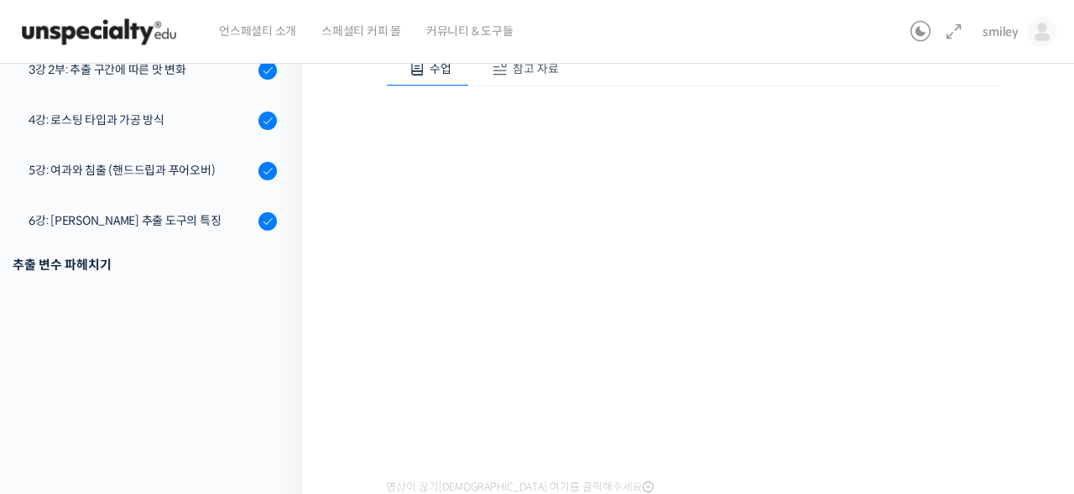
scroll to position [243, 0]
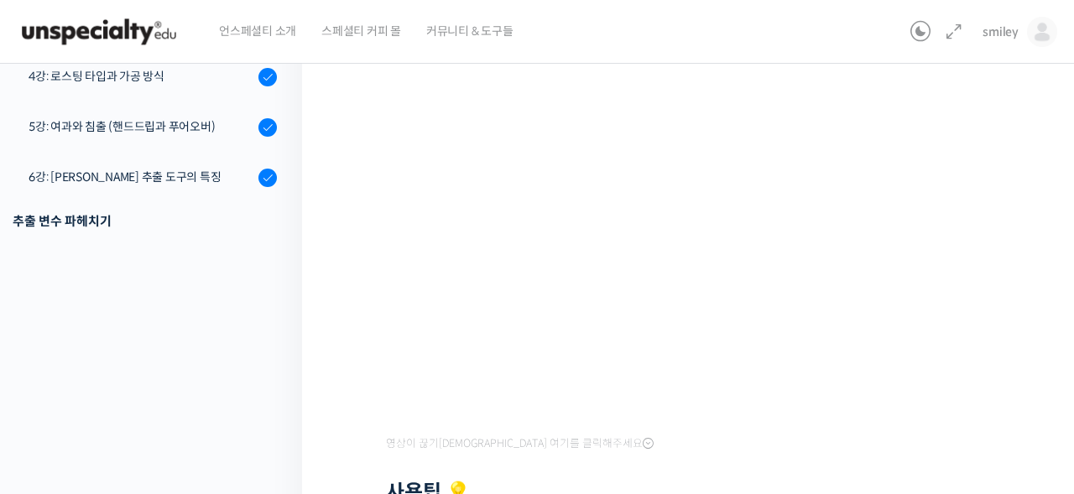
click at [352, 338] on div "기초부터 정확히, 브루잉 국가대표의 브루잉 AtoZ 클래스 1강: 완벽한 브루잉을 위한 기초 지식 완료함 수업 3 / 23 완료함 ← 이전 다…" at bounding box center [692, 316] width 781 height 1016
click at [170, 269] on div "강의로 돌아가기 기초부터 정확히, 브루잉 국가대표의 브루잉 AtoZ 클래스 86% 진행 최근 활동: [DATE] 2:45 오후 인트로 안녕하세…" at bounding box center [147, 316] width 311 height 1016
click at [661, 465] on div at bounding box center [692, 468] width 613 height 25
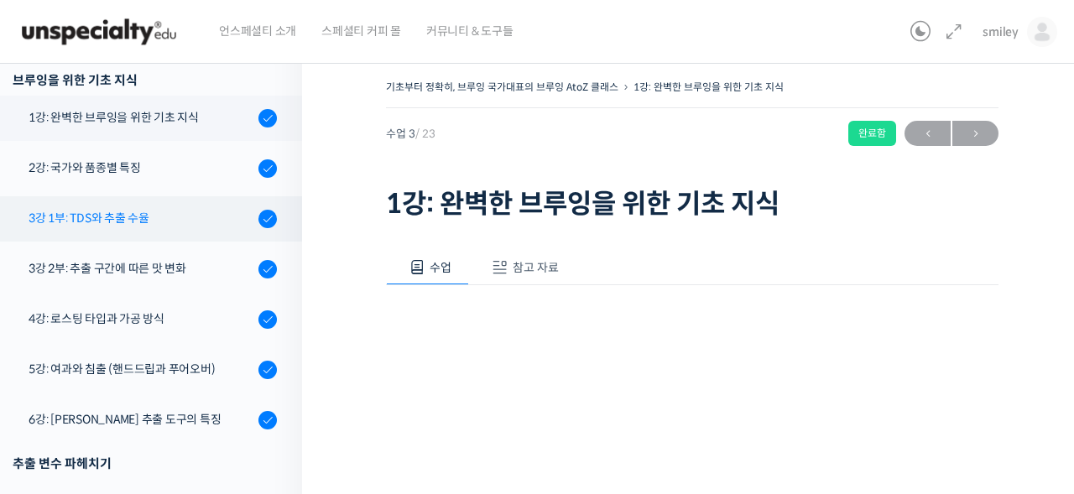
scroll to position [0, 0]
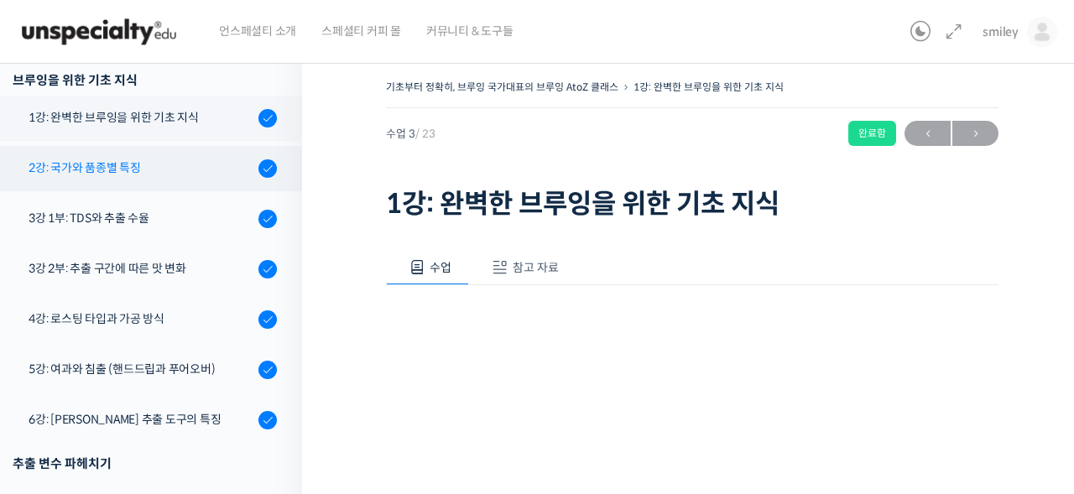
click at [156, 163] on div "2강: 국가와 품종별 특징" at bounding box center [141, 168] width 225 height 18
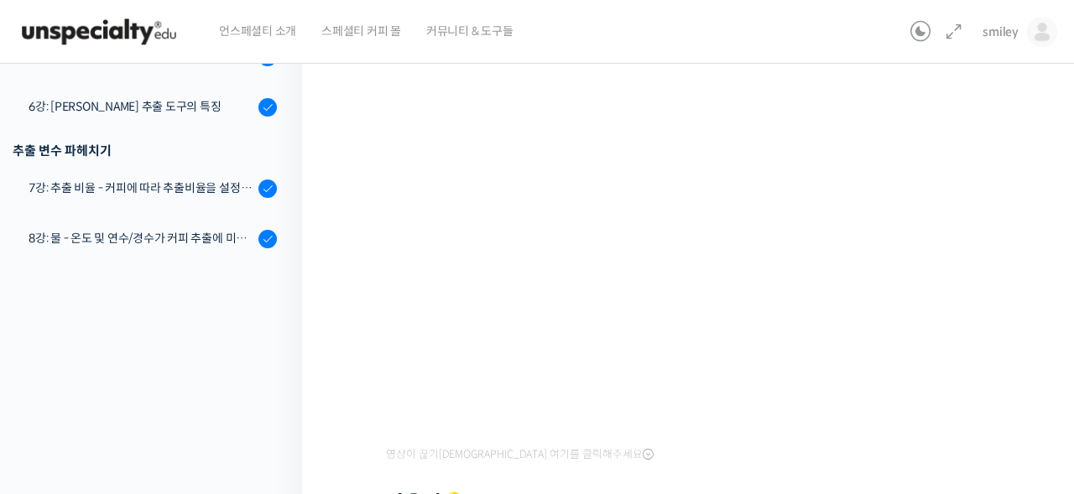
scroll to position [232, 0]
click at [781, 456] on div "영상이 끊기[DEMOGRAPHIC_DATA] 여기를 클릭해주세요 사용팁 💡 우측 상단의 아이콘들을 클릭하셔서 수업 목록 을 확인하실 수 있습니…" at bounding box center [692, 388] width 613 height 670
click at [951, 38] on link at bounding box center [951, 32] width 27 height 20
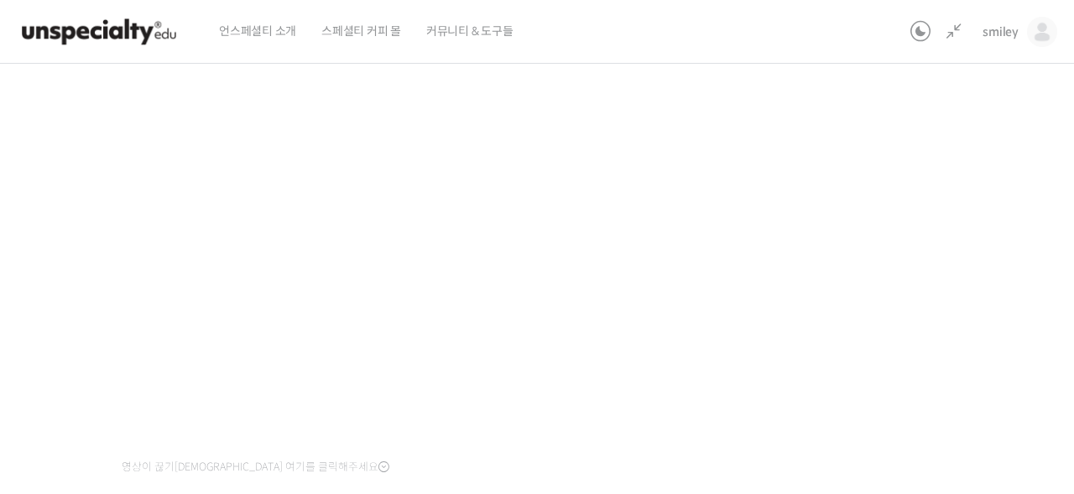
scroll to position [218, 0]
click at [861, 339] on div "기초부터 정확히, 브루잉 국가대표의 브루잉 AtoZ 클래스 2강: 국가와 품종별 특징 완료함 수업 4 / 23 완료함 ← 이전 다음 → 2강:…" at bounding box center [440, 342] width 1116 height 971
click at [789, 303] on div "기초부터 정확히, 브루잉 국가대표의 브루잉 AtoZ 클래스 2강: 국가와 품종별 특징 완료함 수업 4 / 23 완료함 ← 이전 다음 → 2강:…" at bounding box center [440, 342] width 1116 height 971
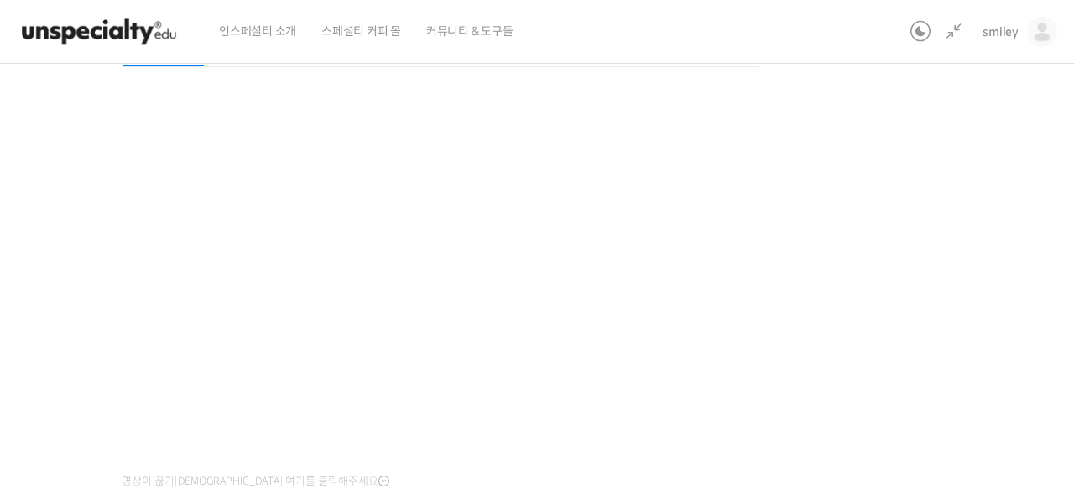
click at [835, 408] on div "기초부터 정확히, 브루잉 국가대표의 브루잉 AtoZ 클래스 2강: 국가와 품종별 특징 완료함 수업 4 / 23 완료함 ← 이전 다음 → 2강:…" at bounding box center [440, 342] width 1116 height 971
click at [861, 314] on div "기초부터 정확히, 브루잉 국가대표의 브루잉 AtoZ 클래스 2강: 국가와 품종별 특징 완료함 수업 4 / 23 완료함 ← 이전 다음 → 2강:…" at bounding box center [440, 342] width 1116 height 971
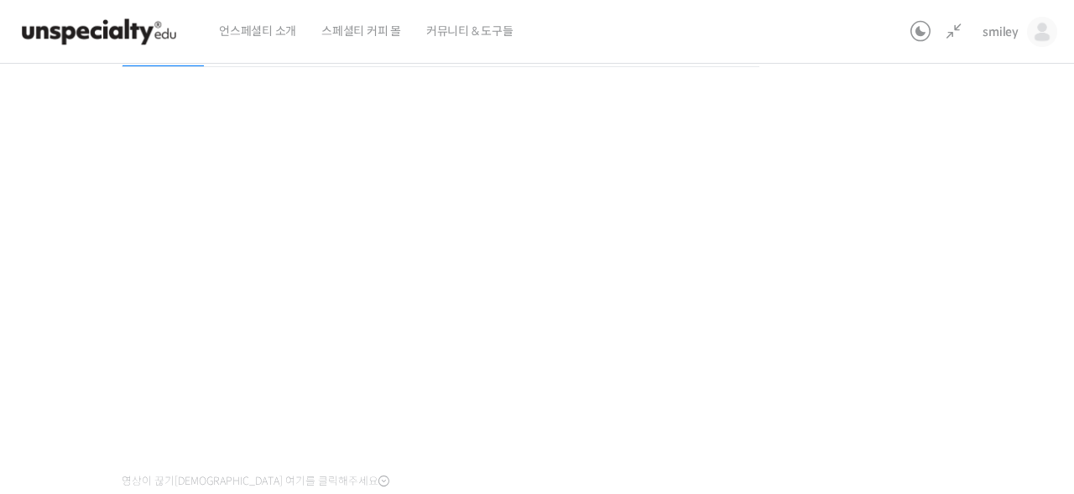
click at [808, 306] on div "기초부터 정확히, 브루잉 국가대표의 브루잉 AtoZ 클래스 2강: 국가와 품종별 특징 완료함 수업 4 / 23 완료함 ← 이전 다음 → 2강:…" at bounding box center [440, 342] width 1116 height 971
click at [804, 274] on div "기초부터 정확히, 브루잉 국가대표의 브루잉 AtoZ 클래스 2강: 국가와 품종별 특징 완료함 수업 4 / 23 완료함 ← 이전 다음 → 2강:…" at bounding box center [440, 342] width 1116 height 971
click at [844, 266] on div "기초부터 정확히, 브루잉 국가대표의 브루잉 AtoZ 클래스 2강: 국가와 품종별 특징 완료함 수업 4 / 23 완료함 ← 이전 다음 → 2강:…" at bounding box center [440, 342] width 1116 height 971
click at [805, 223] on div "기초부터 정확히, 브루잉 국가대표의 브루잉 AtoZ 클래스 2강: 국가와 품종별 특징 완료함 수업 4 / 23 완료함 ← 이전 다음 → 2강:…" at bounding box center [440, 342] width 1116 height 971
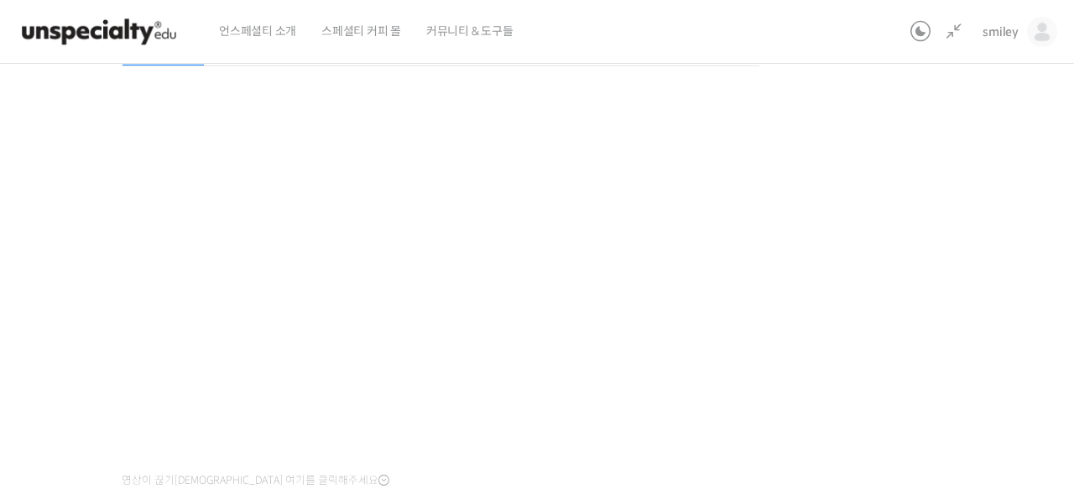
click at [914, 168] on div "기초부터 정확히, 브루잉 국가대표의 브루잉 AtoZ 클래스 2강: 국가와 품종별 특징 완료함 수업 4 / 23 완료함 ← 이전 다음 → 2강:…" at bounding box center [440, 341] width 1116 height 971
click at [835, 216] on div "기초부터 정확히, 브루잉 국가대표의 브루잉 AtoZ 클래스 2강: 국가와 품종별 특징 완료함 수업 4 / 23 완료함 ← 이전 다음 → 2강:…" at bounding box center [440, 341] width 1116 height 971
click at [835, 217] on div "기초부터 정확히, 브루잉 국가대표의 브루잉 AtoZ 클래스 2강: 국가와 품종별 특징 완료함 수업 4 / 23 완료함 ← 이전 다음 → 2강:…" at bounding box center [440, 341] width 1116 height 971
click at [897, 312] on div "기초부터 정확히, 브루잉 국가대표의 브루잉 AtoZ 클래스 2강: 국가와 품종별 특징 완료함 수업 4 / 23 완료함 ← 이전 다음 → 2강:…" at bounding box center [440, 341] width 1116 height 971
drag, startPoint x: 873, startPoint y: 318, endPoint x: 825, endPoint y: 331, distance: 49.5
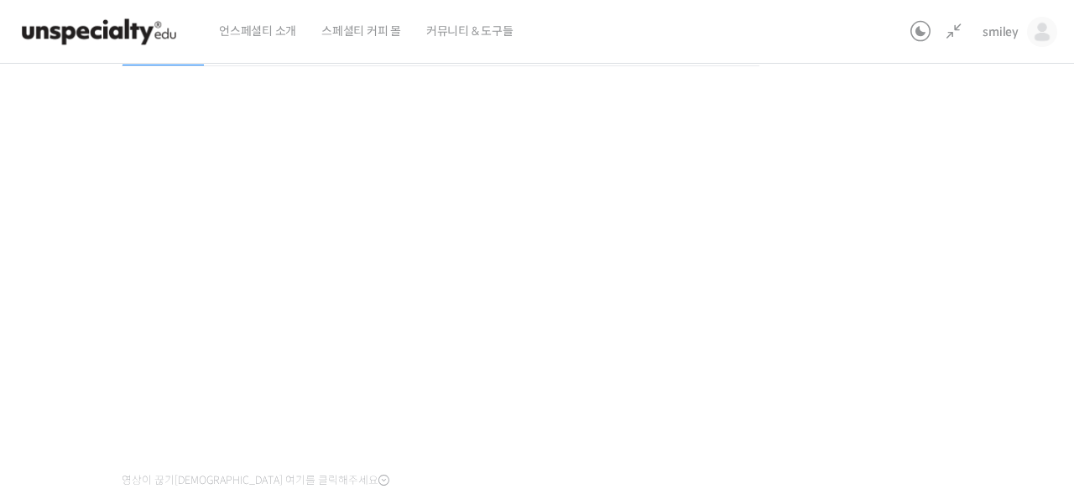
click at [873, 318] on div "기초부터 정확히, 브루잉 국가대표의 브루잉 AtoZ 클래스 2강: 국가와 품종별 특징 완료함 수업 4 / 23 완료함 ← 이전 다음 → 2강:…" at bounding box center [440, 341] width 1116 height 971
click at [944, 279] on div "기초부터 정확히, 브루잉 국가대표의 브루잉 AtoZ 클래스 2강: 국가와 품종별 특징 완료함 수업 4 / 23 완료함 ← 이전 다음 → 2강:…" at bounding box center [440, 341] width 1116 height 971
click at [876, 250] on div "기초부터 정확히, 브루잉 국가대표의 브루잉 AtoZ 클래스 2강: 국가와 품종별 특징 완료함 수업 4 / 23 완료함 ← 이전 다음 → 2강:…" at bounding box center [440, 341] width 1116 height 971
click at [917, 307] on div "기초부터 정확히, 브루잉 국가대표의 브루잉 AtoZ 클래스 2강: 국가와 품종별 특징 완료함 수업 4 / 23 완료함 ← 이전 다음 → 2강:…" at bounding box center [440, 341] width 1116 height 971
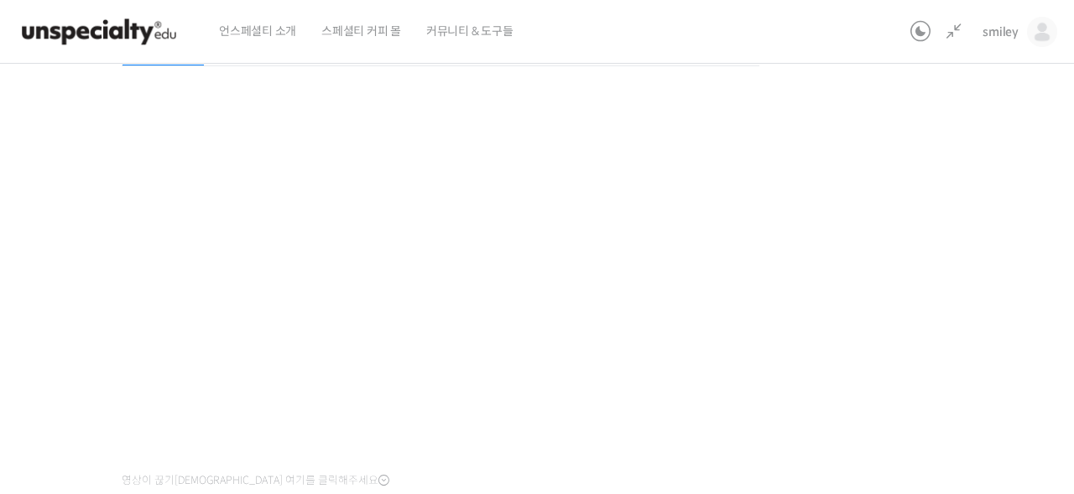
click at [765, 223] on div "기초부터 정확히, 브루잉 국가대표의 브루잉 AtoZ 클래스 2강: 국가와 품종별 특징 완료함 수업 4 / 23 완료함 ← 이전 다음 → 2강:…" at bounding box center [440, 341] width 1116 height 971
click at [936, 185] on div "기초부터 정확히, 브루잉 국가대표의 브루잉 AtoZ 클래스 2강: 국가와 품종별 특징 완료함 수업 4 / 23 완료함 ← 이전 다음 → 2강:…" at bounding box center [440, 341] width 1116 height 971
click at [849, 301] on div "기초부터 정확히, 브루잉 국가대표의 브루잉 AtoZ 클래스 2강: 국가와 품종별 특징 완료함 수업 4 / 23 완료함 ← 이전 다음 → 2강:…" at bounding box center [440, 341] width 1116 height 971
click at [849, 309] on div "기초부터 정확히, 브루잉 국가대표의 브루잉 AtoZ 클래스 2강: 국가와 품종별 특징 완료함 수업 4 / 23 완료함 ← 이전 다음 → 2강:…" at bounding box center [440, 341] width 1116 height 971
click at [957, 332] on div "기초부터 정확히, 브루잉 국가대표의 브루잉 AtoZ 클래스 2강: 국가와 품종별 특징 완료함 수업 4 / 23 완료함 ← 이전 다음 → 2강:…" at bounding box center [440, 341] width 1116 height 971
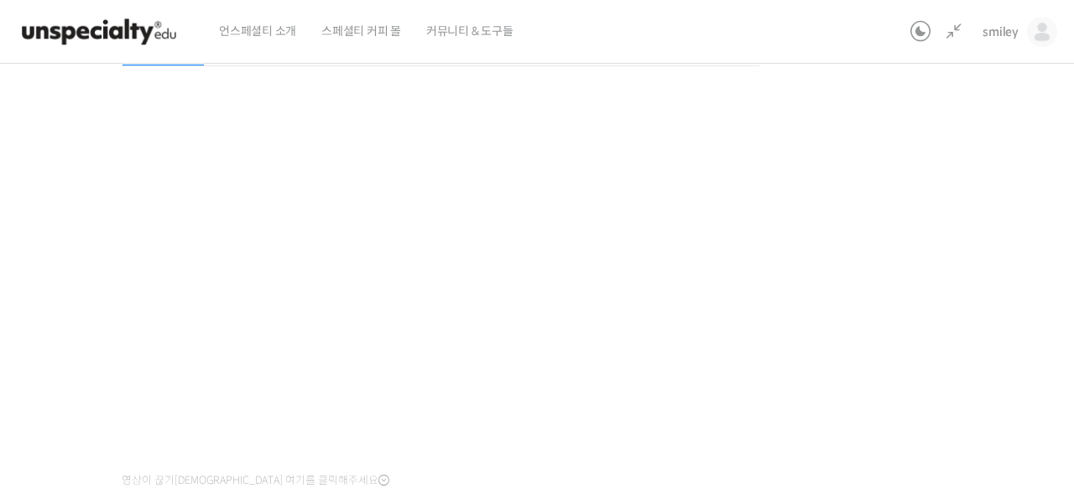
click at [955, 332] on div "기초부터 정확히, 브루잉 국가대표의 브루잉 AtoZ 클래스 2강: 국가와 품종별 특징 완료함 수업 4 / 23 완료함 ← 이전 다음 → 2강:…" at bounding box center [440, 341] width 1116 height 971
click at [943, 340] on div "기초부터 정확히, 브루잉 국가대표의 브루잉 AtoZ 클래스 2강: 국가와 품종별 특징 완료함 수업 4 / 23 완료함 ← 이전 다음 → 2강:…" at bounding box center [440, 341] width 1116 height 971
click at [953, 331] on div "기초부터 정확히, 브루잉 국가대표의 브루잉 AtoZ 클래스 2강: 국가와 품종별 특징 완료함 수업 4 / 23 완료함 ← 이전 다음 → 2강:…" at bounding box center [440, 341] width 1116 height 971
click at [933, 294] on div "기초부터 정확히, 브루잉 국가대표의 브루잉 AtoZ 클래스 2강: 국가와 품종별 특징 완료함 수업 4 / 23 완료함 ← 이전 다음 → 2강:…" at bounding box center [440, 341] width 1116 height 971
click at [890, 248] on div "기초부터 정확히, 브루잉 국가대표의 브루잉 AtoZ 클래스 2강: 국가와 품종별 특징 완료함 수업 4 / 23 완료함 ← 이전 다음 → 2강:…" at bounding box center [440, 341] width 1116 height 971
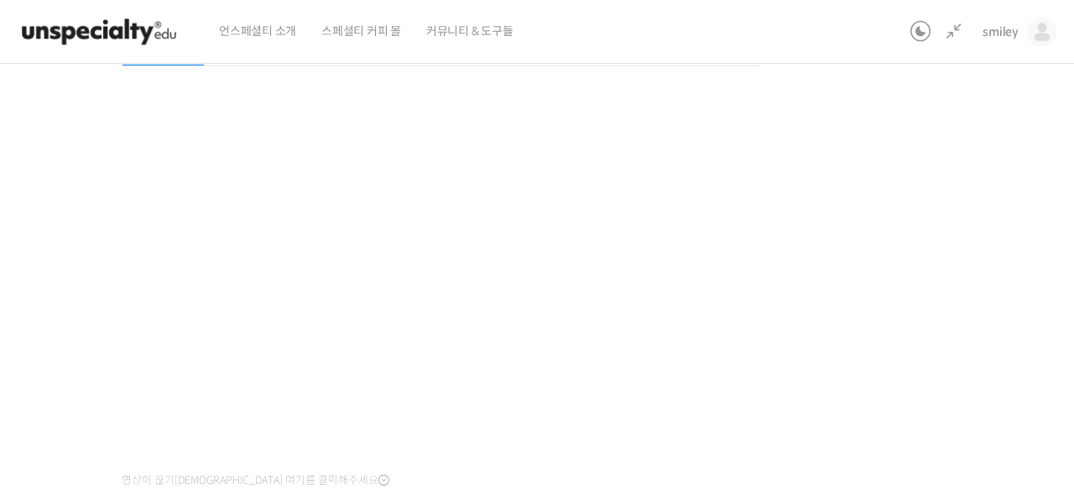
click at [943, 332] on div "기초부터 정확히, 브루잉 국가대표의 브루잉 AtoZ 클래스 2강: 국가와 품종별 특징 완료함 수업 4 / 23 완료함 ← 이전 다음 → 2강:…" at bounding box center [440, 341] width 1116 height 971
click at [927, 232] on div "기초부터 정확히, 브루잉 국가대표의 브루잉 AtoZ 클래스 2강: 국가와 품종별 특징 완료함 수업 4 / 23 완료함 ← 이전 다음 → 2강:…" at bounding box center [440, 341] width 1116 height 971
click at [922, 233] on div "기초부터 정확히, 브루잉 국가대표의 브루잉 AtoZ 클래스 2강: 국가와 품종별 특징 완료함 수업 4 / 23 완료함 ← 이전 다음 → 2강:…" at bounding box center [440, 341] width 1116 height 971
click at [864, 285] on div "기초부터 정확히, 브루잉 국가대표의 브루잉 AtoZ 클래스 2강: 국가와 품종별 특징 완료함 수업 4 / 23 완료함 ← 이전 다음 → 2강:…" at bounding box center [440, 341] width 1116 height 971
click at [990, 222] on div "기초부터 정확히, 브루잉 국가대표의 브루잉 AtoZ 클래스 2강: 국가와 품종별 특징 완료함 수업 4 / 23 완료함 ← 이전 다음 → 2강:…" at bounding box center [440, 341] width 1116 height 971
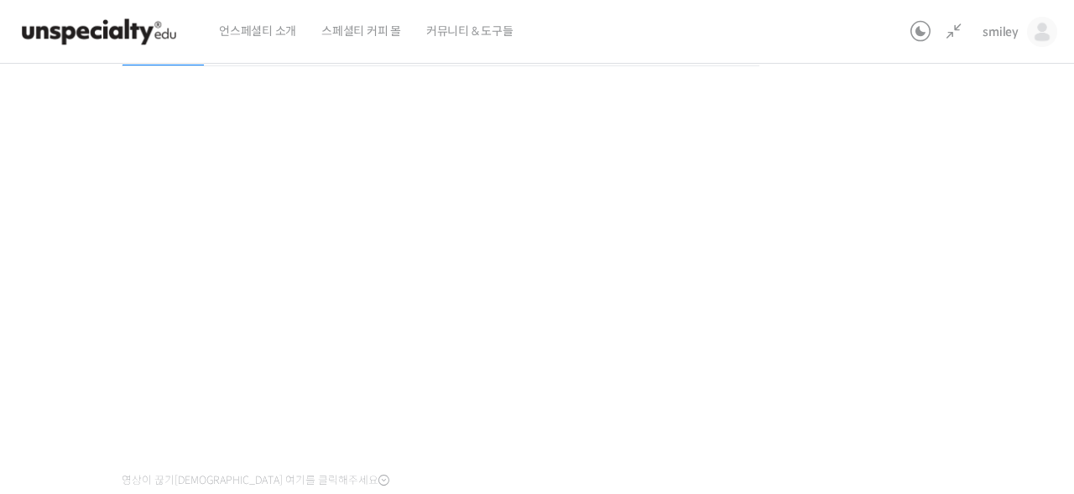
click at [944, 294] on div "기초부터 정확히, 브루잉 국가대표의 브루잉 AtoZ 클래스 2강: 국가와 품종별 특징 완료함 수업 4 / 23 완료함 ← 이전 다음 → 2강:…" at bounding box center [440, 341] width 1116 height 971
click at [887, 306] on div "기초부터 정확히, 브루잉 국가대표의 브루잉 AtoZ 클래스 2강: 국가와 품종별 특징 완료함 수업 4 / 23 완료함 ← 이전 다음 → 2강:…" at bounding box center [440, 341] width 1116 height 971
click at [870, 358] on div "기초부터 정확히, 브루잉 국가대표의 브루잉 AtoZ 클래스 2강: 국가와 품종별 특징 완료함 수업 4 / 23 완료함 ← 이전 다음 → 2강:…" at bounding box center [440, 341] width 1116 height 971
click at [966, 291] on div "기초부터 정확히, 브루잉 국가대표의 브루잉 AtoZ 클래스 2강: 국가와 품종별 특징 완료함 수업 4 / 23 완료함 ← 이전 다음 → 2강:…" at bounding box center [440, 341] width 1116 height 971
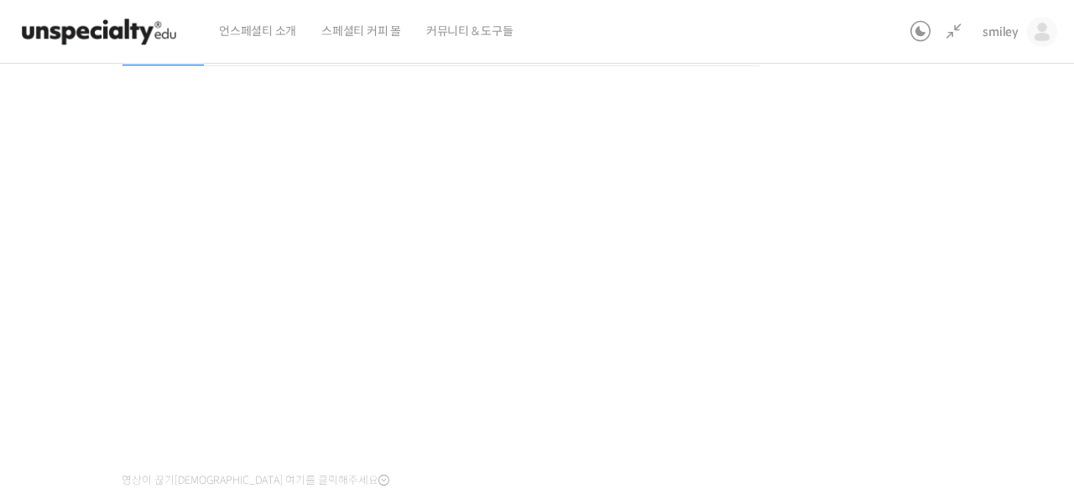
click at [855, 370] on div "기초부터 정확히, 브루잉 국가대표의 브루잉 AtoZ 클래스 2강: 국가와 품종별 특징 완료함 수업 4 / 23 완료함 ← 이전 다음 → 2강:…" at bounding box center [440, 341] width 1116 height 971
click at [875, 238] on div "기초부터 정확히, 브루잉 국가대표의 브루잉 AtoZ 클래스 2강: 국가와 품종별 특징 완료함 수업 4 / 23 완료함 ← 이전 다음 → 2강:…" at bounding box center [440, 341] width 1116 height 971
click at [891, 279] on div "기초부터 정확히, 브루잉 국가대표의 브루잉 AtoZ 클래스 2강: 국가와 품종별 특징 완료함 수업 4 / 23 완료함 ← 이전 다음 → 2강:…" at bounding box center [440, 341] width 1116 height 971
click at [964, 228] on div "기초부터 정확히, 브루잉 국가대표의 브루잉 AtoZ 클래스 2강: 국가와 품종별 특징 완료함 수업 4 / 23 완료함 ← 이전 다음 → 2강:…" at bounding box center [440, 341] width 1116 height 971
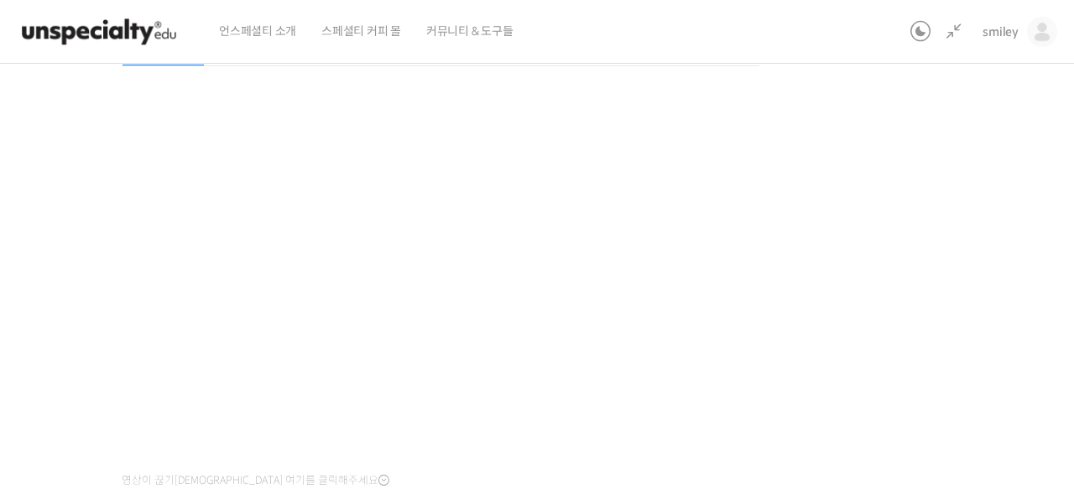
click at [797, 290] on div "기초부터 정확히, 브루잉 국가대표의 브루잉 AtoZ 클래스 2강: 국가와 품종별 특징 완료함 수업 4 / 23 완료함 ← 이전 다음 → 2강:…" at bounding box center [440, 341] width 1116 height 971
click at [897, 296] on div "기초부터 정확히, 브루잉 국가대표의 브루잉 AtoZ 클래스 2강: 국가와 품종별 특징 완료함 수업 4 / 23 완료함 ← 이전 다음 → 2강:…" at bounding box center [440, 341] width 1116 height 971
